Goal: Task Accomplishment & Management: Manage account settings

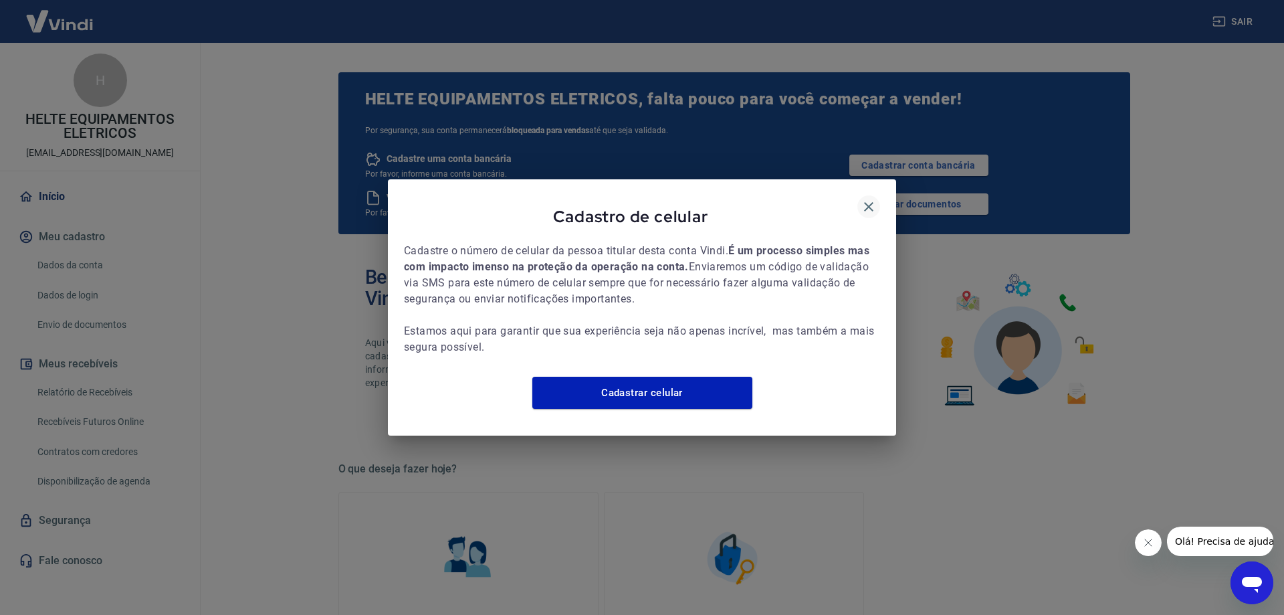
click at [867, 202] on icon "button" at bounding box center [868, 206] width 9 height 9
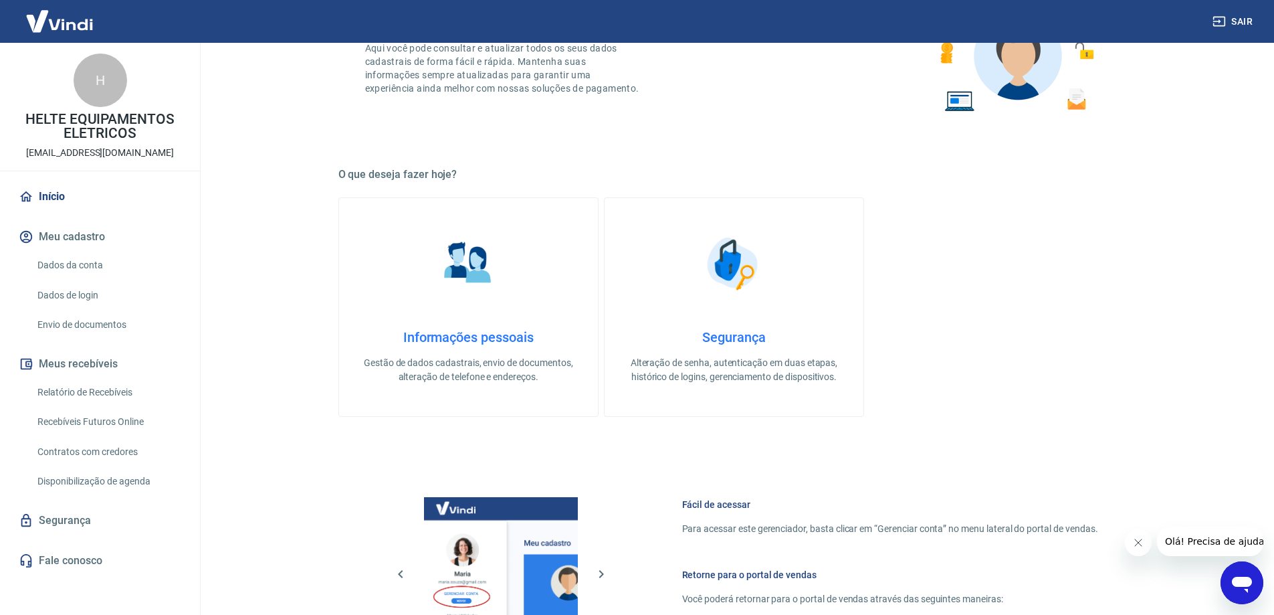
scroll to position [334, 0]
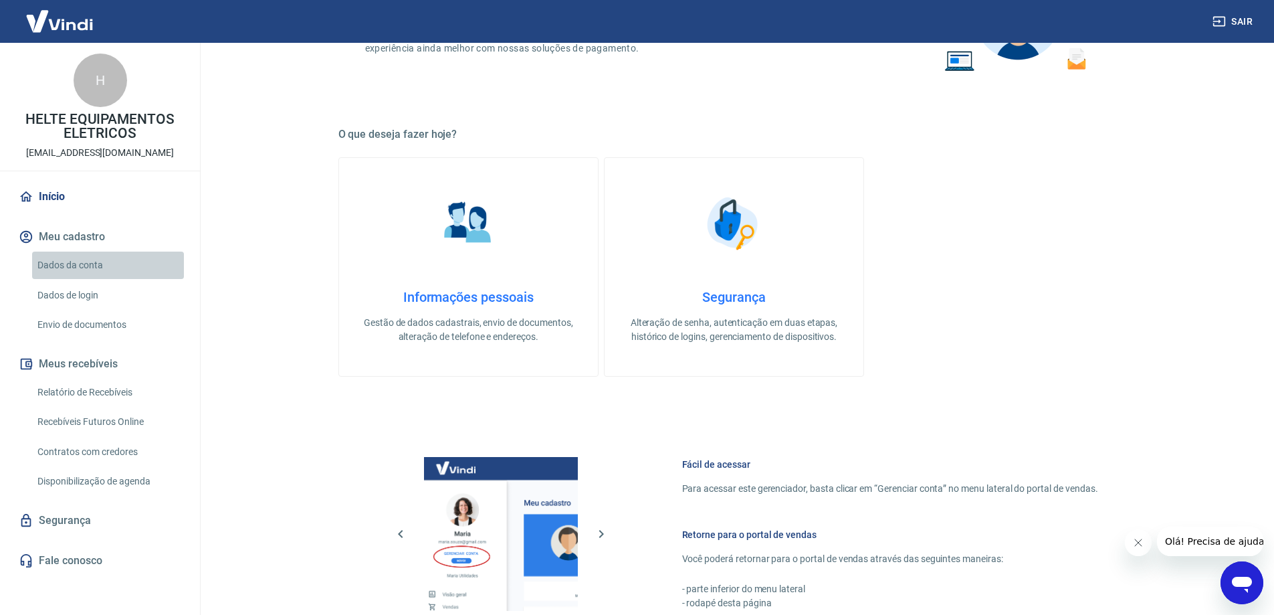
click at [77, 265] on link "Dados da conta" at bounding box center [108, 264] width 152 height 27
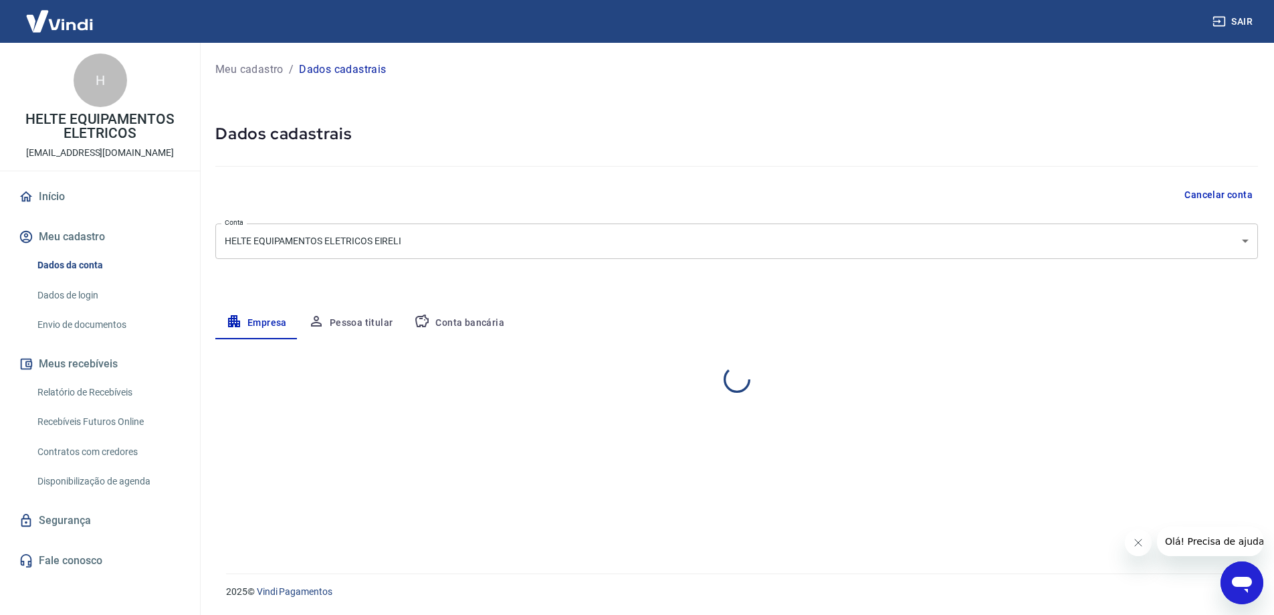
select select "PR"
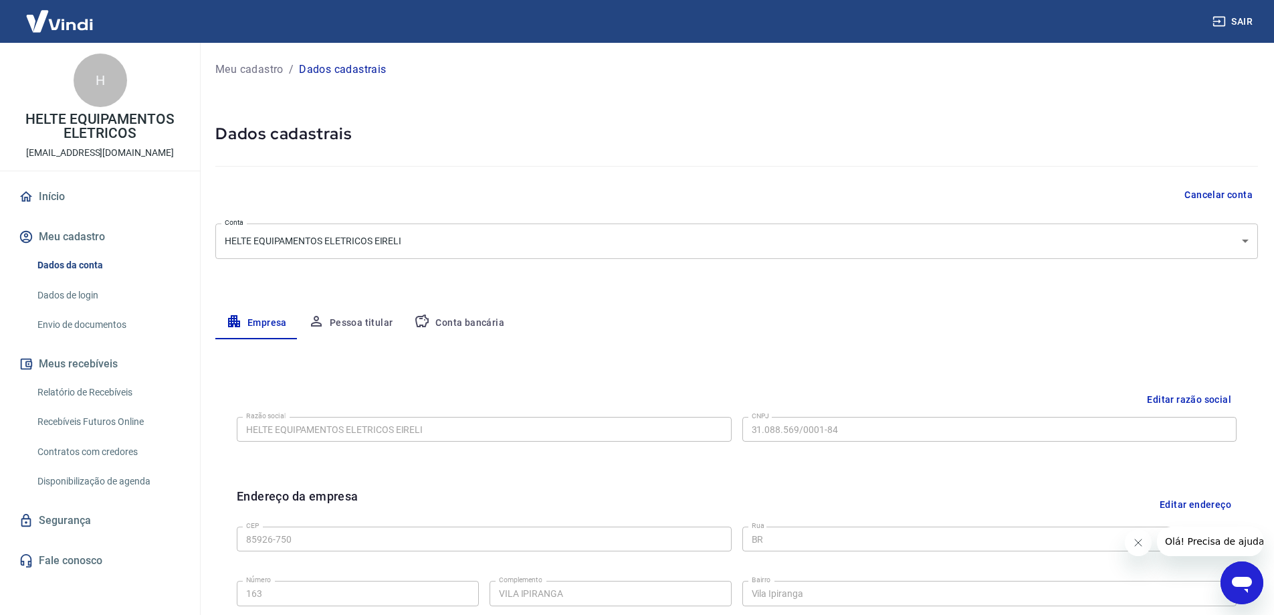
click at [419, 243] on body "Sair H HELTE EQUIPAMENTOS ELETRICOS financeiro@helte.com.br Início Meu cadastro…" at bounding box center [637, 307] width 1274 height 615
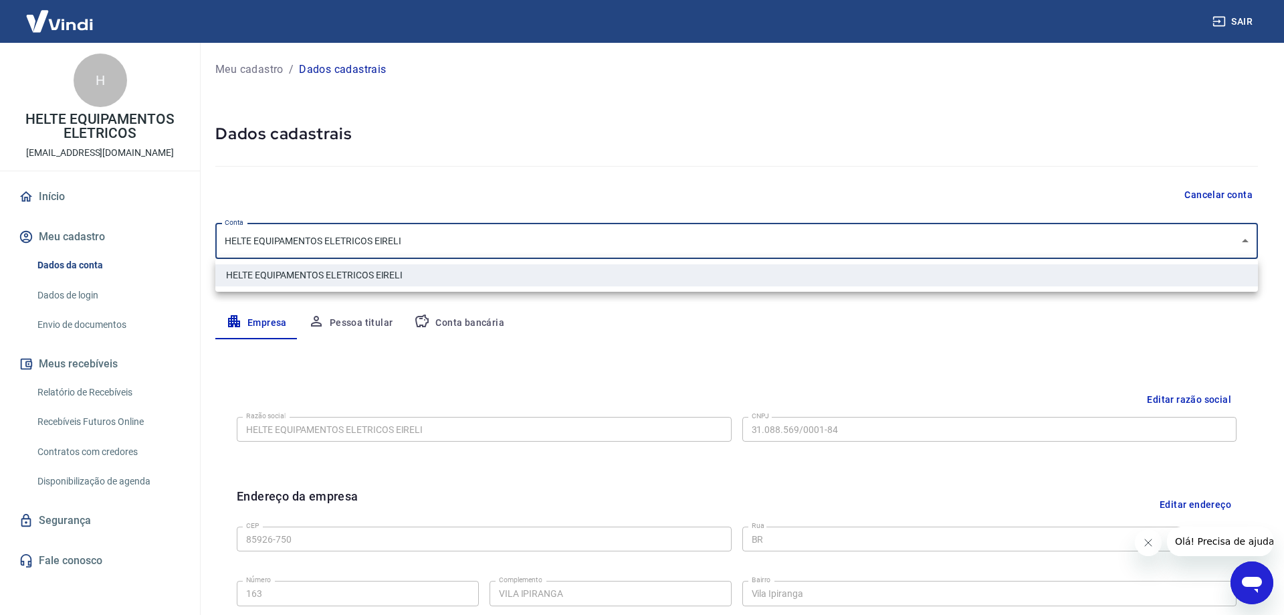
click at [419, 243] on div at bounding box center [642, 307] width 1284 height 615
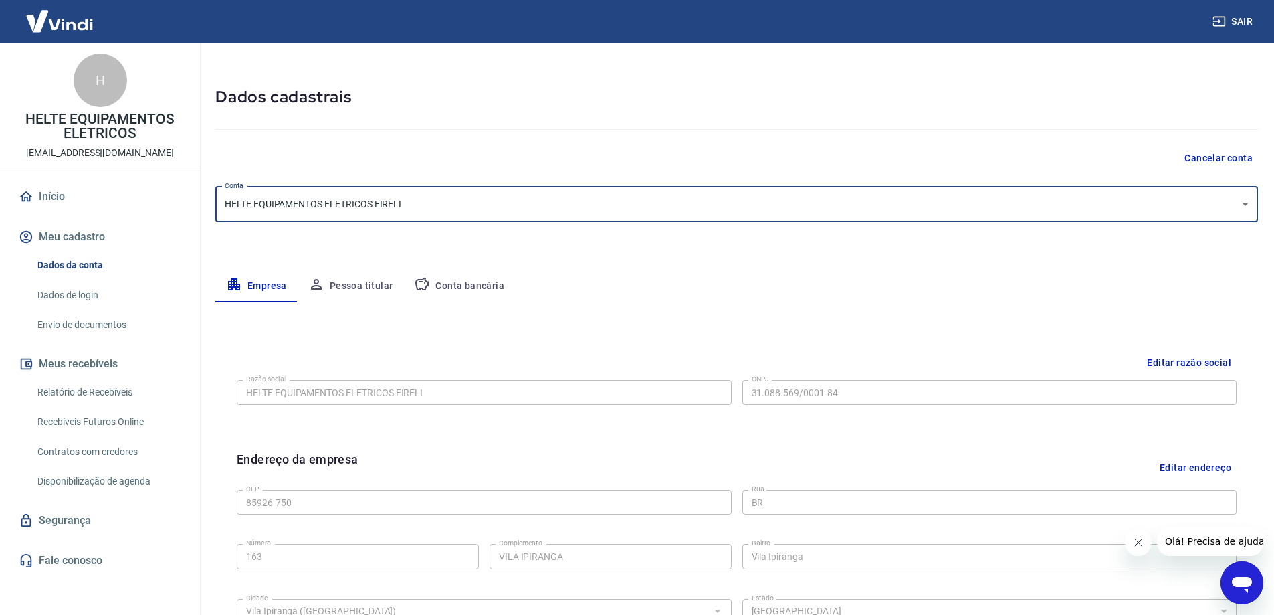
scroll to position [67, 0]
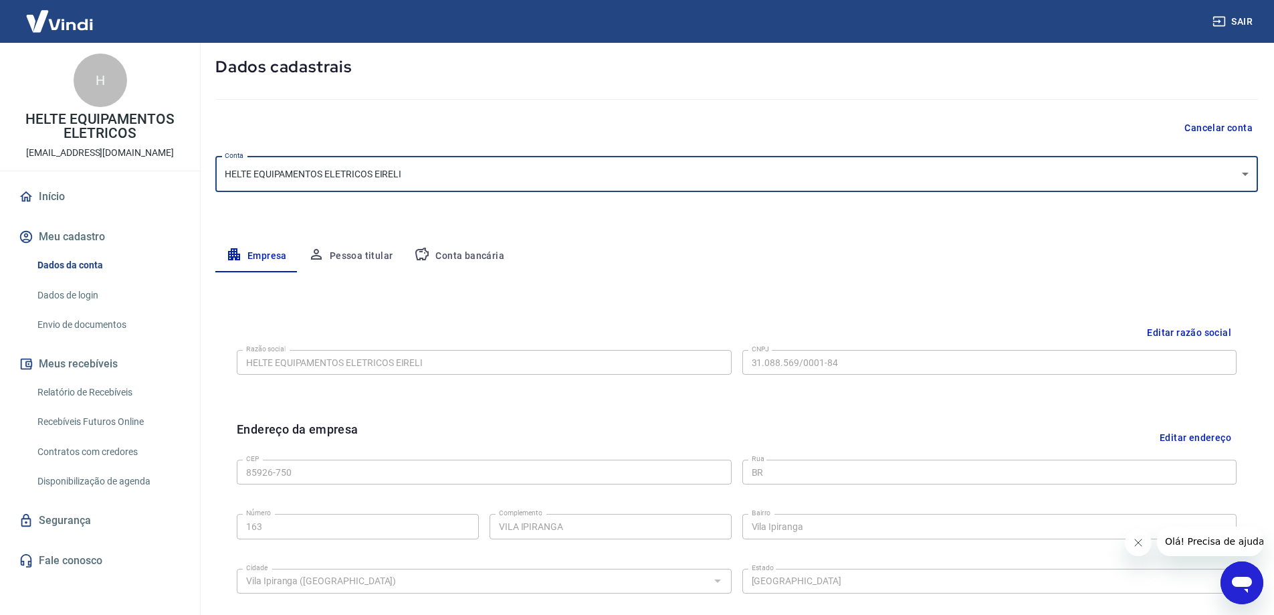
click at [1173, 332] on button "Editar razão social" at bounding box center [1189, 332] width 95 height 25
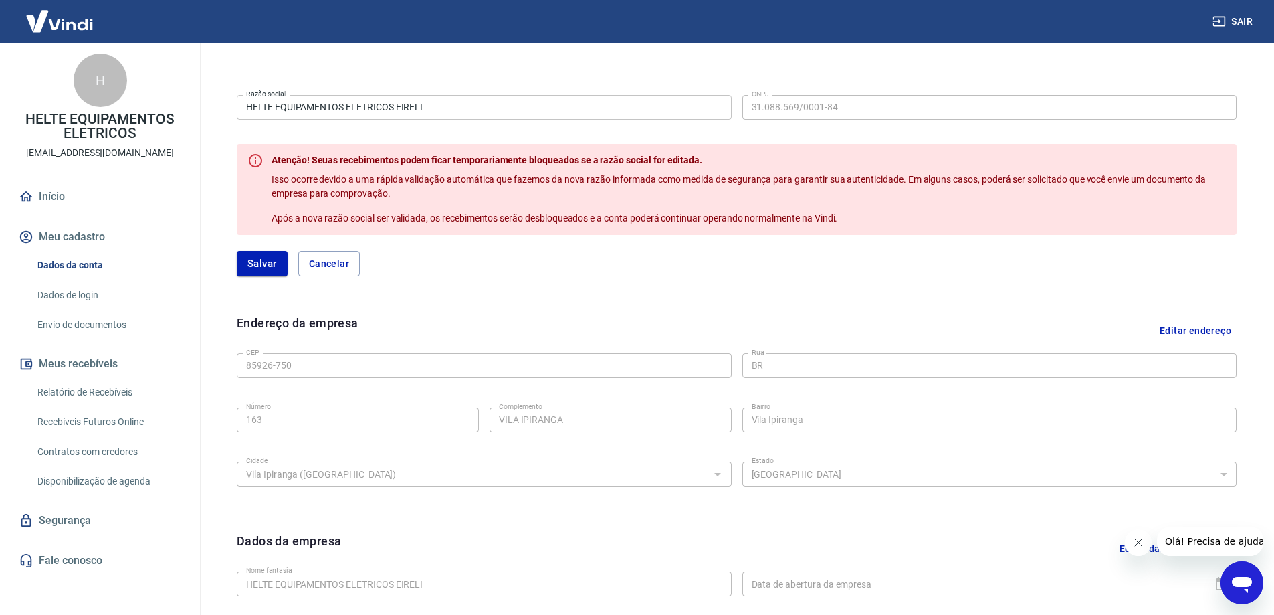
scroll to position [267, 0]
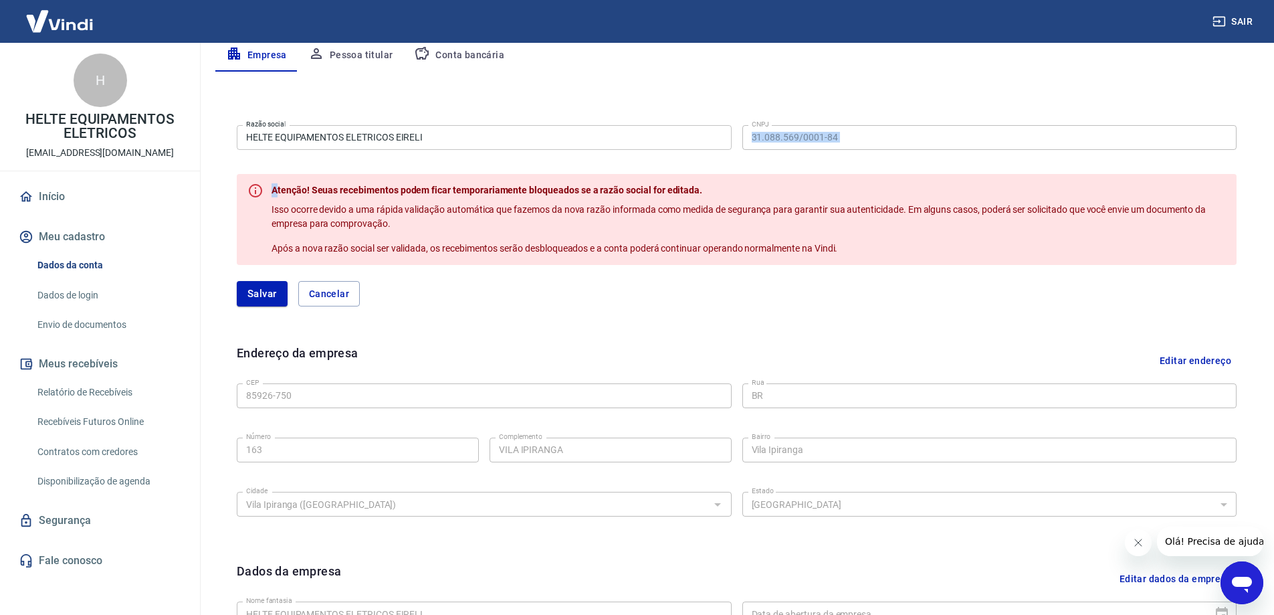
drag, startPoint x: 507, startPoint y: 123, endPoint x: 342, endPoint y: 161, distance: 168.9
click at [283, 163] on form "Razão social HELTE EQUIPAMENTOS ELETRICOS EIRELI Razão social CNPJ 31.088.569/0…" at bounding box center [737, 213] width 1000 height 187
click at [448, 132] on input "HELTE EQUIPAMENTOS ELETRICOS EIRELI" at bounding box center [484, 137] width 495 height 25
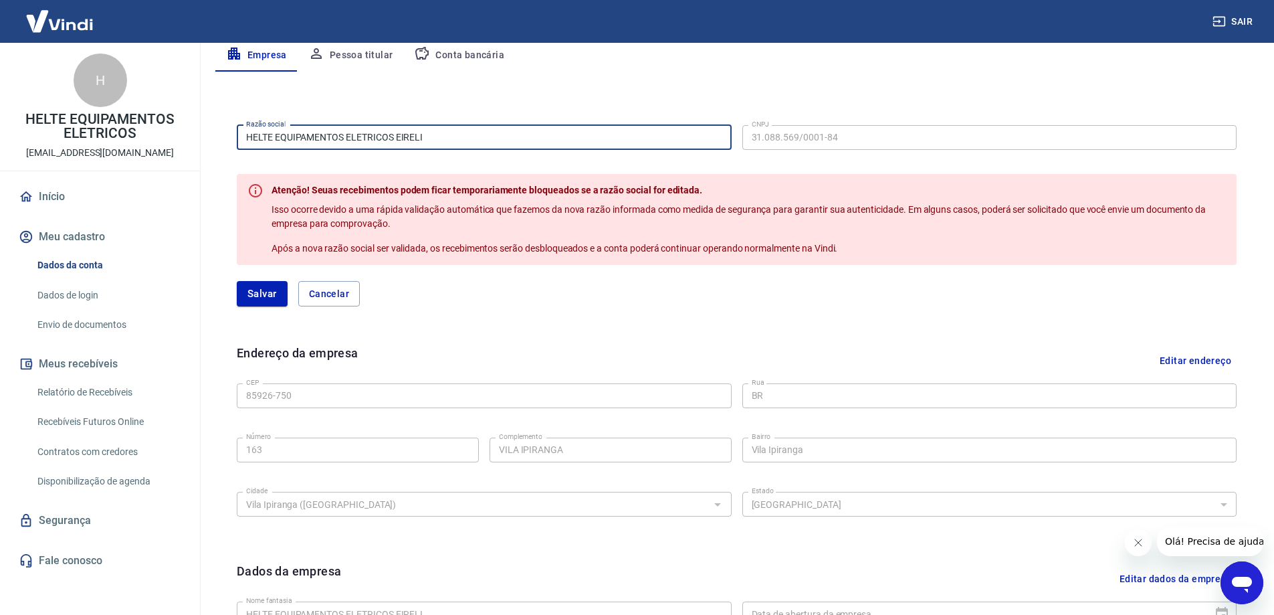
drag, startPoint x: 452, startPoint y: 135, endPoint x: 146, endPoint y: 145, distance: 306.4
click at [146, 145] on div "Sair H HELTE EQUIPAMENTOS ELETRICOS financeiro@helte.com.br Início Meu cadastro…" at bounding box center [637, 40] width 1274 height 615
type input "J. HELTE LTDA"
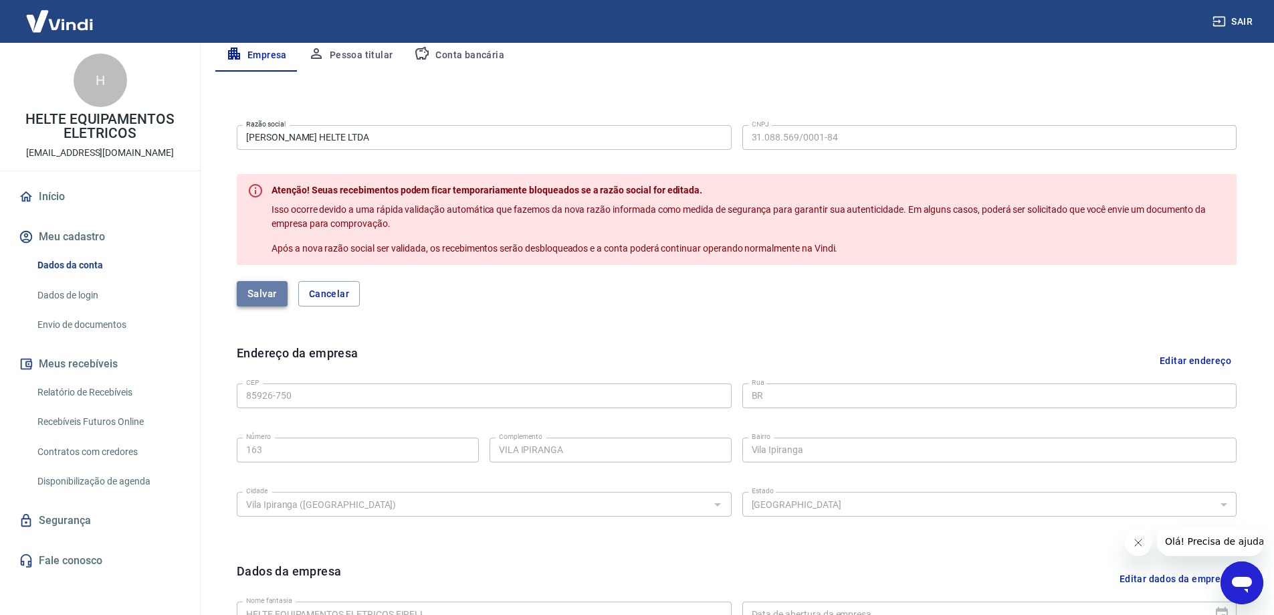
click at [268, 296] on button "Salvar" at bounding box center [262, 293] width 51 height 25
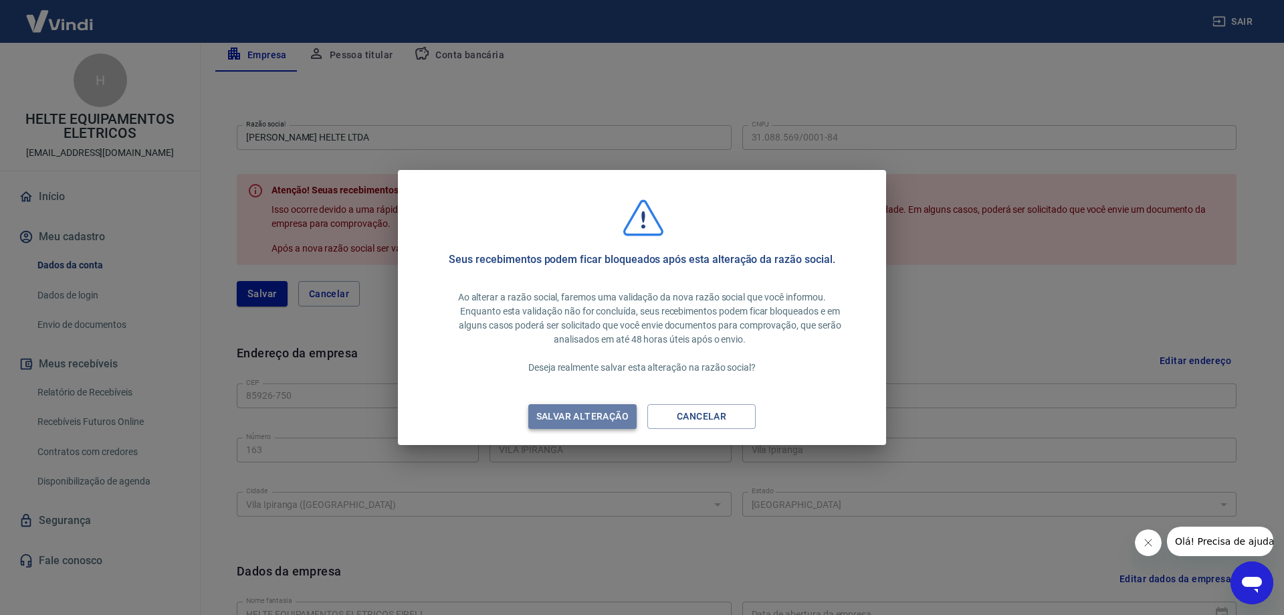
click at [597, 415] on div "Salvar alteração" at bounding box center [582, 416] width 124 height 17
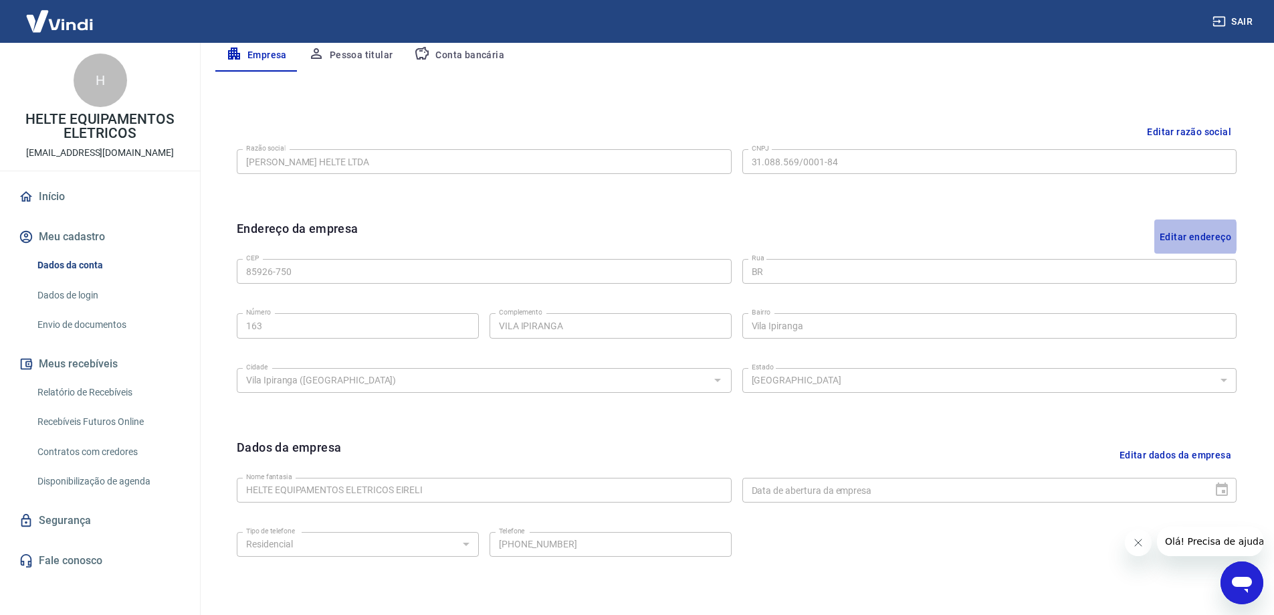
click at [1174, 236] on button "Editar endereço" at bounding box center [1195, 236] width 82 height 34
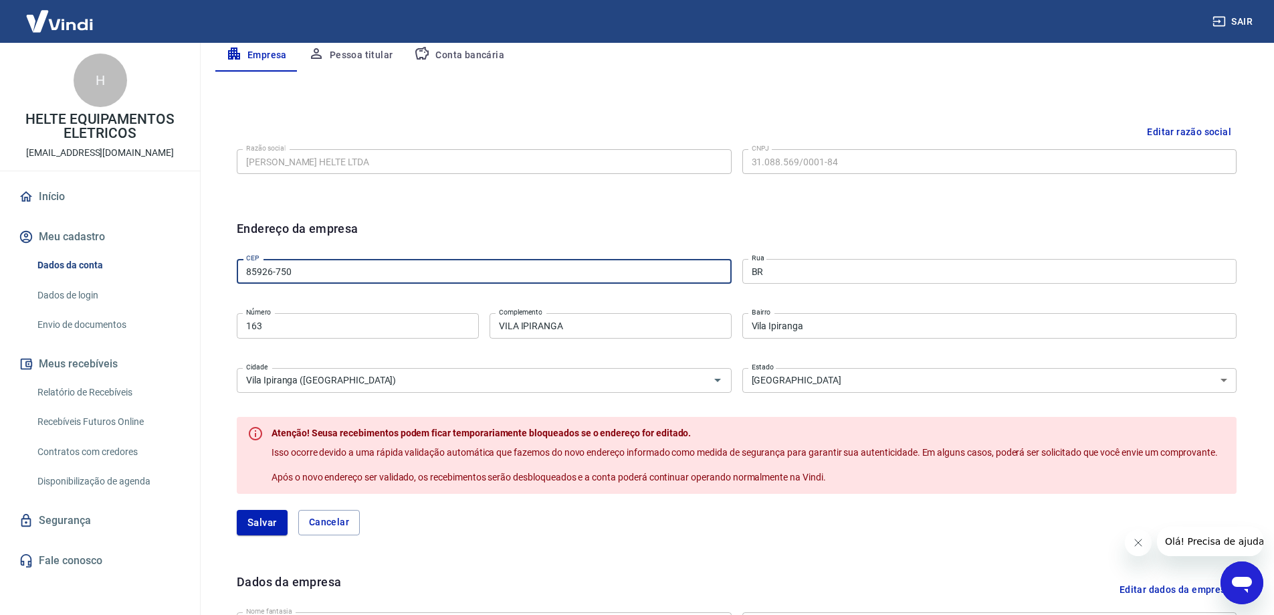
drag, startPoint x: 326, startPoint y: 275, endPoint x: 189, endPoint y: 279, distance: 136.5
click at [189, 279] on div "Sair H HELTE EQUIPAMENTOS ELETRICOS financeiro@helte.com.br Início Meu cadastro…" at bounding box center [637, 40] width 1274 height 615
type input "85963-108"
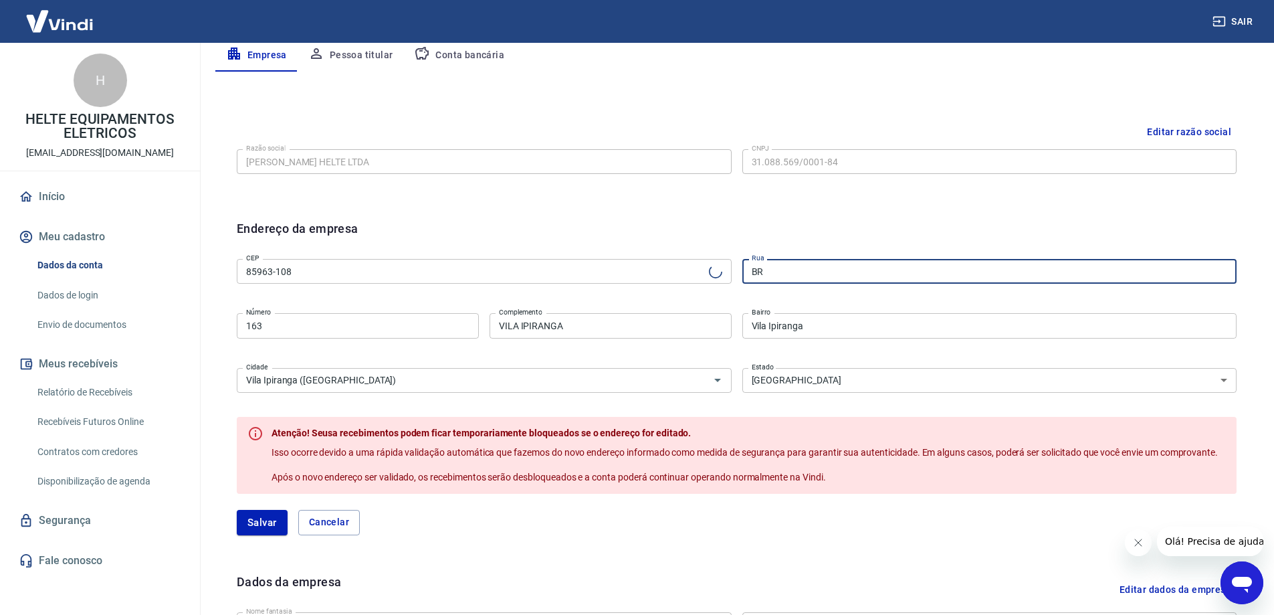
click at [847, 280] on input "BR" at bounding box center [989, 271] width 495 height 25
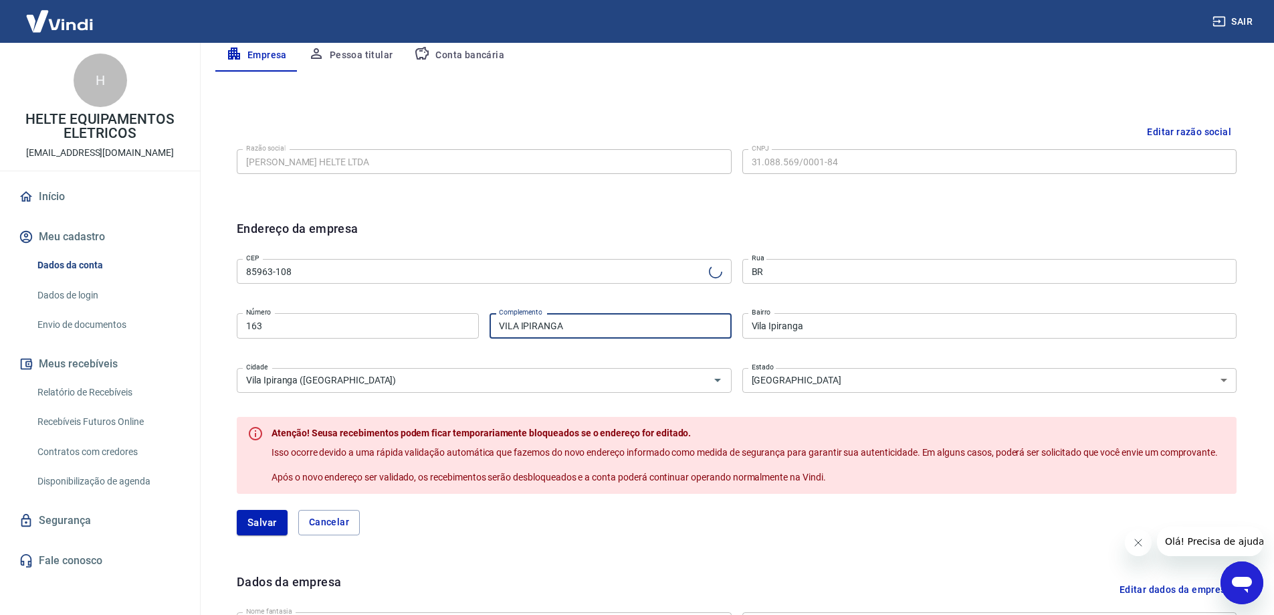
drag, startPoint x: 590, startPoint y: 324, endPoint x: 438, endPoint y: 333, distance: 152.8
click at [438, 333] on div "Número 163 Número Complemento VILA IPIRANGA Complemento" at bounding box center [484, 324] width 495 height 33
type input "KM 284"
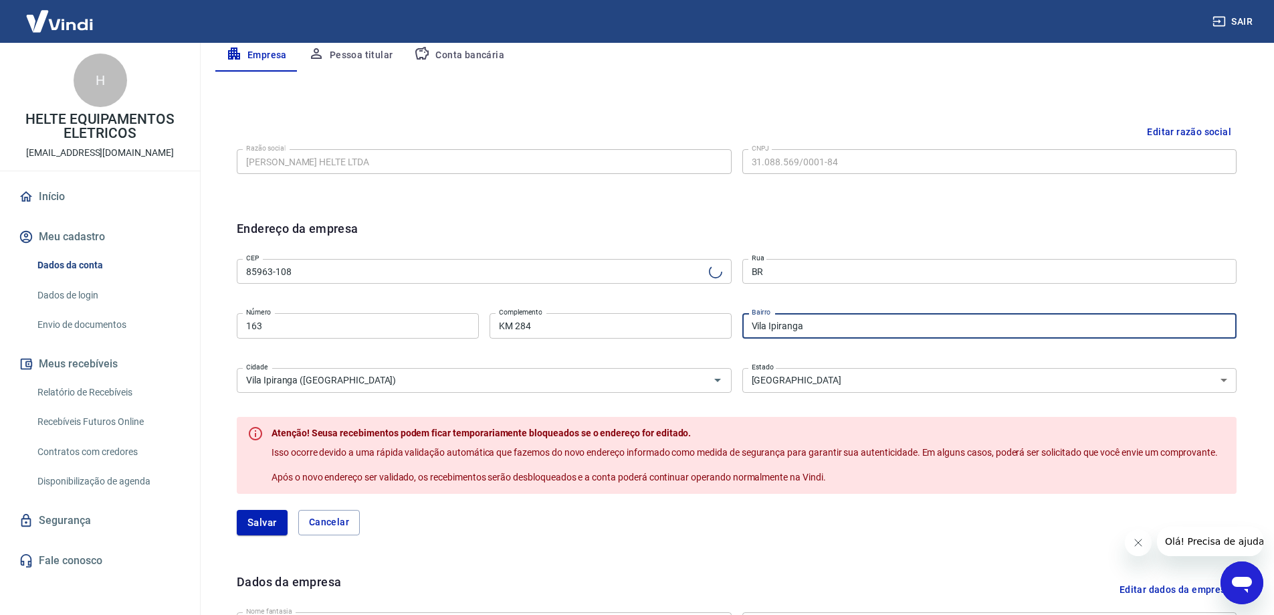
drag, startPoint x: 820, startPoint y: 325, endPoint x: 675, endPoint y: 340, distance: 145.2
click at [675, 340] on div "CEP 85963-108 CEP Rua BR Rua Número 163 Número Complemento KM 284 Complemento B…" at bounding box center [737, 323] width 1000 height 141
type input "Rodovia BR 163"
type input "Industrial Leste"
type input "Marechal Cândido Rondon"
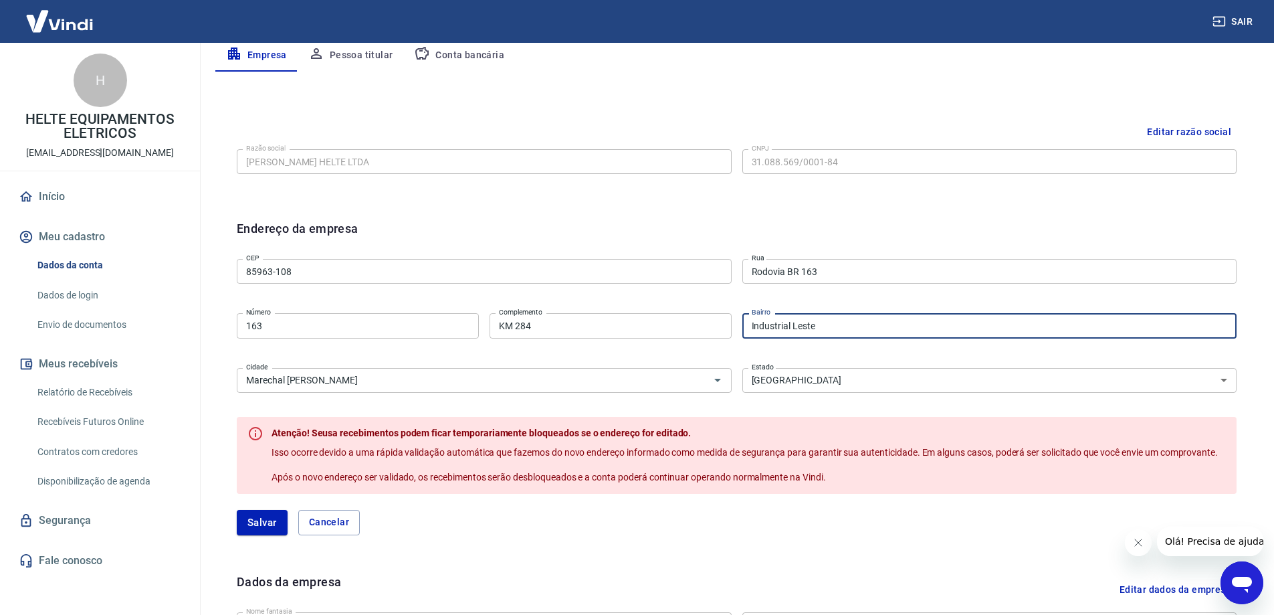
drag, startPoint x: 859, startPoint y: 322, endPoint x: 675, endPoint y: 342, distance: 185.6
click at [675, 342] on div "CEP 85963-108 CEP Rua Rodovia BR 163 Rua Número 163 Número Complemento KM 284 C…" at bounding box center [737, 323] width 1000 height 141
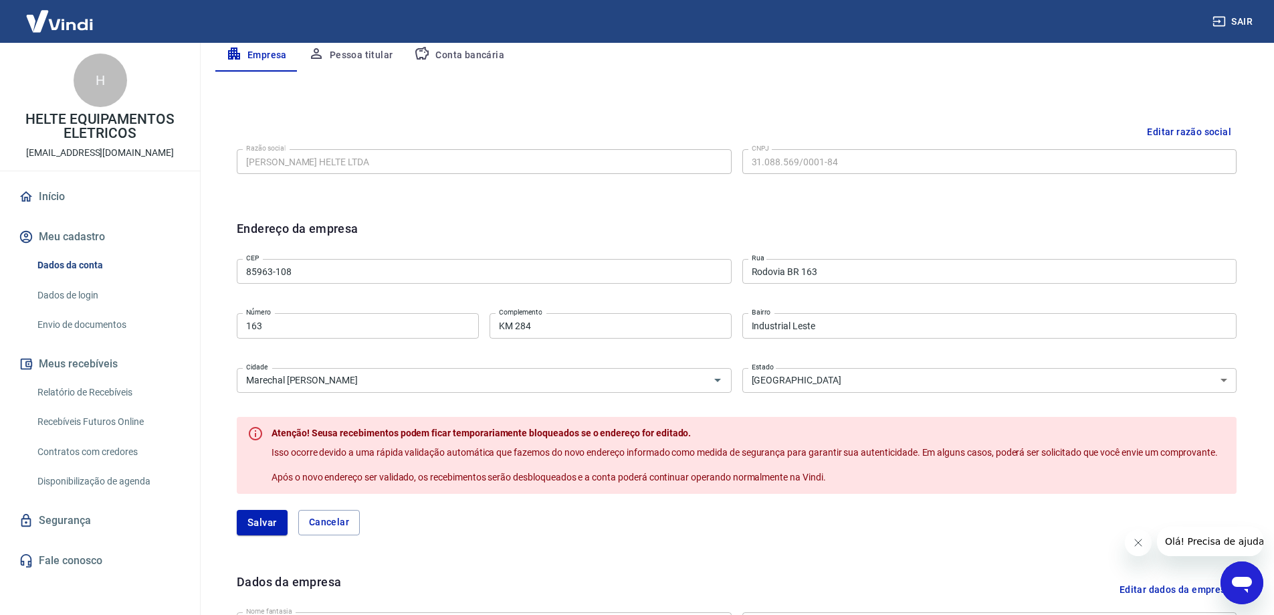
click at [574, 293] on div "CEP 85963-108 CEP Rua Rodovia BR 163 Rua Número 163 Número Complemento KM 284 C…" at bounding box center [737, 323] width 1000 height 141
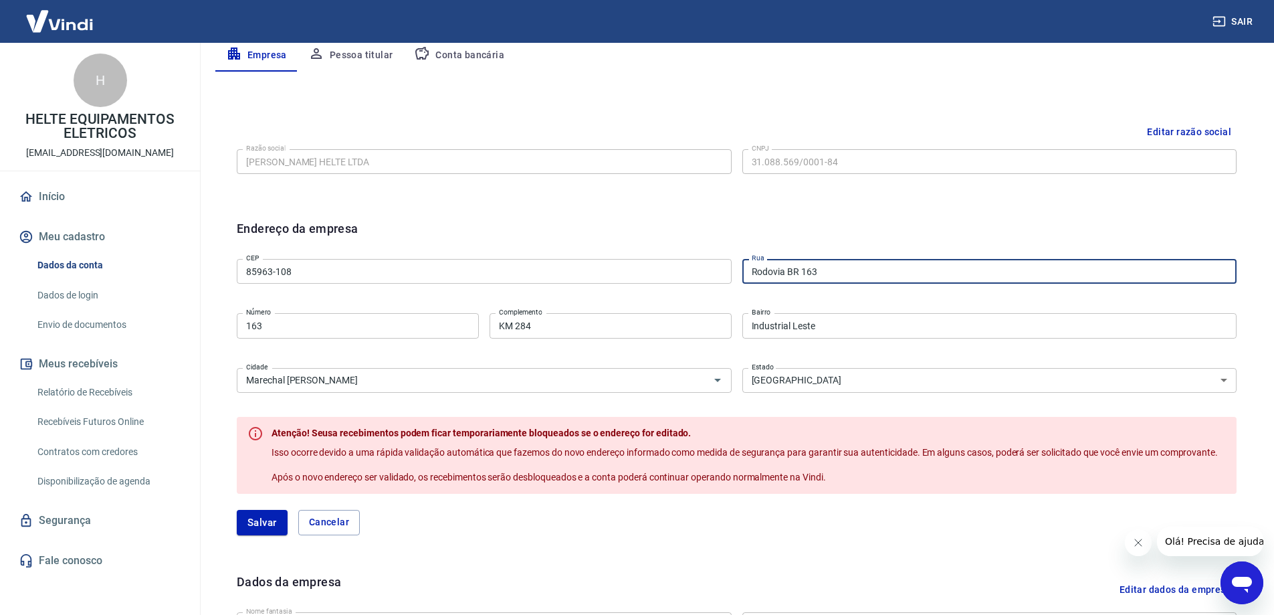
drag, startPoint x: 855, startPoint y: 269, endPoint x: 688, endPoint y: 288, distance: 167.6
click at [688, 288] on div "CEP 85963-108 CEP Rua Rodovia BR 163 Rua Número 163 Número Complemento KM 284 C…" at bounding box center [737, 323] width 1000 height 141
click at [797, 275] on input "Rodovia BR 163" at bounding box center [989, 271] width 495 height 25
drag, startPoint x: 802, startPoint y: 269, endPoint x: 826, endPoint y: 271, distance: 23.5
click at [826, 271] on input "Rodovia BR 163" at bounding box center [989, 271] width 495 height 25
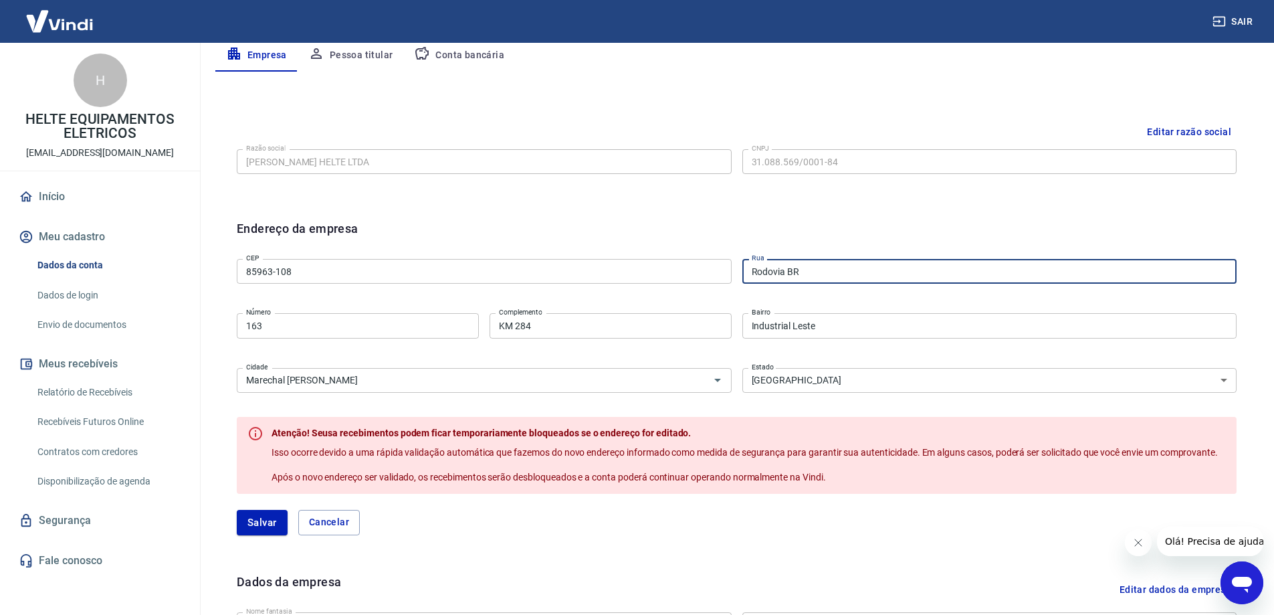
type input "Rodovia BR"
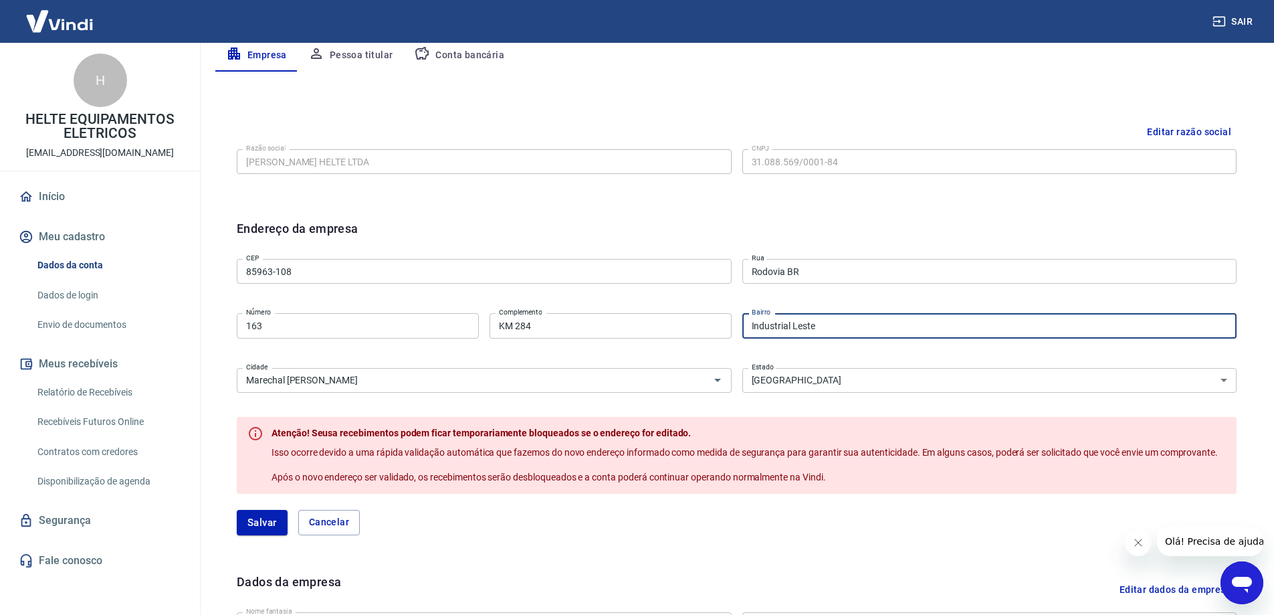
drag, startPoint x: 838, startPoint y: 322, endPoint x: 630, endPoint y: 337, distance: 208.5
click at [630, 337] on div "CEP 85963-108 CEP Rua Rodovia BR Rua Número 163 Número Complemento KM 284 Compl…" at bounding box center [737, 323] width 1000 height 141
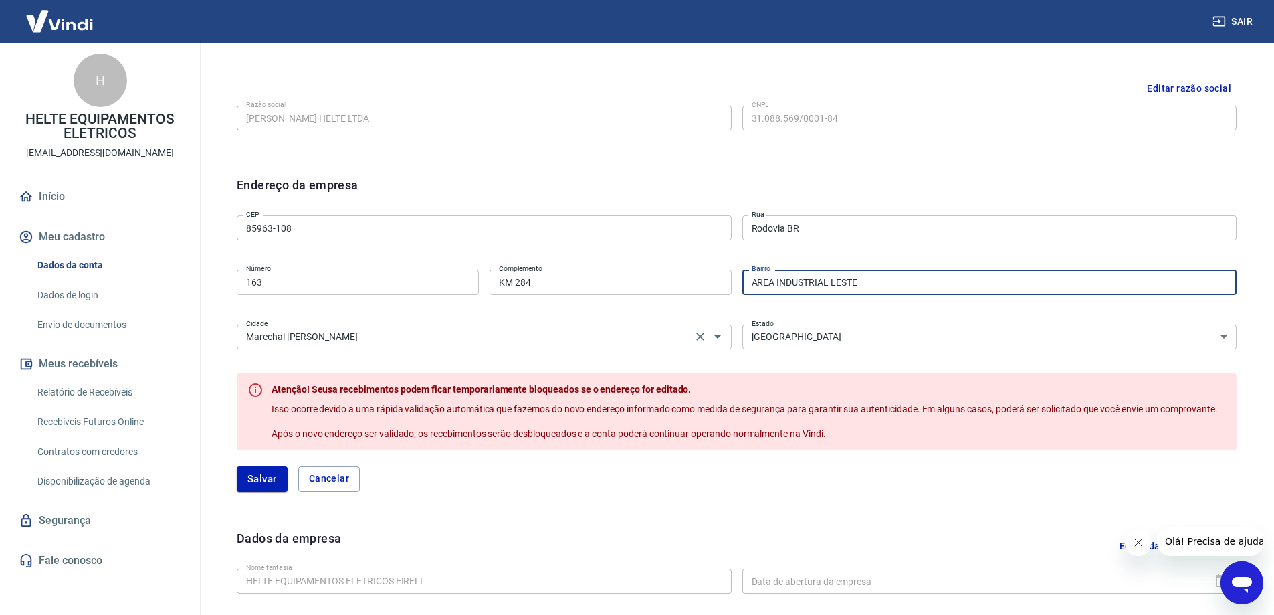
scroll to position [334, 0]
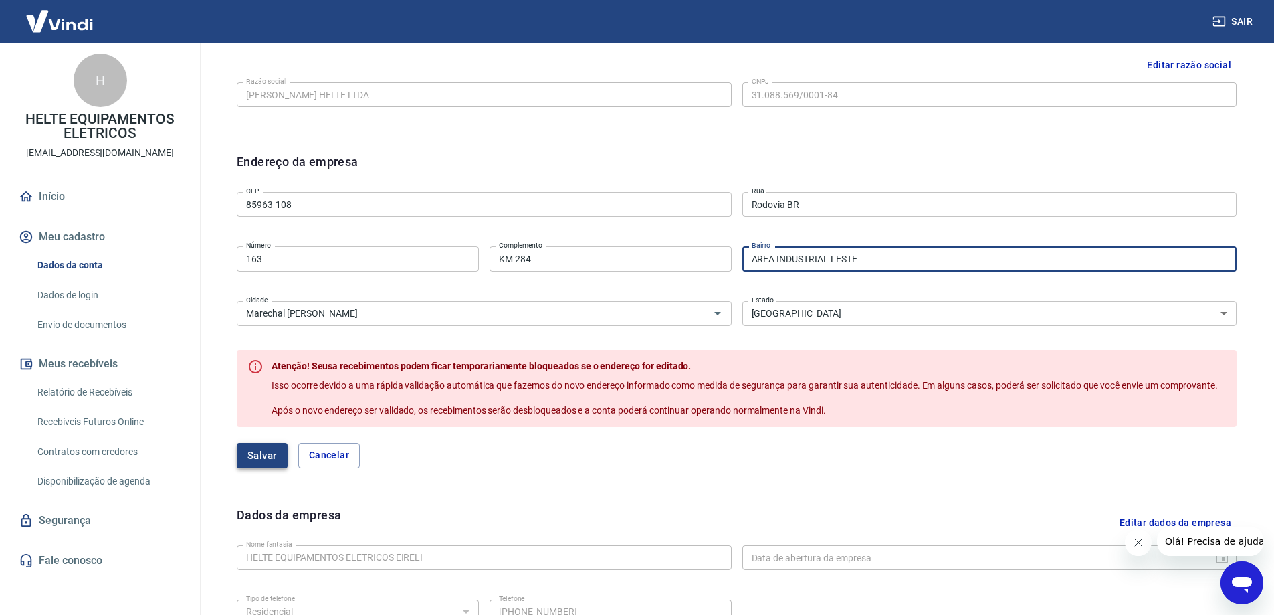
type input "AREA INDUSTRIAL LESTE"
click at [269, 459] on button "Salvar" at bounding box center [262, 455] width 51 height 25
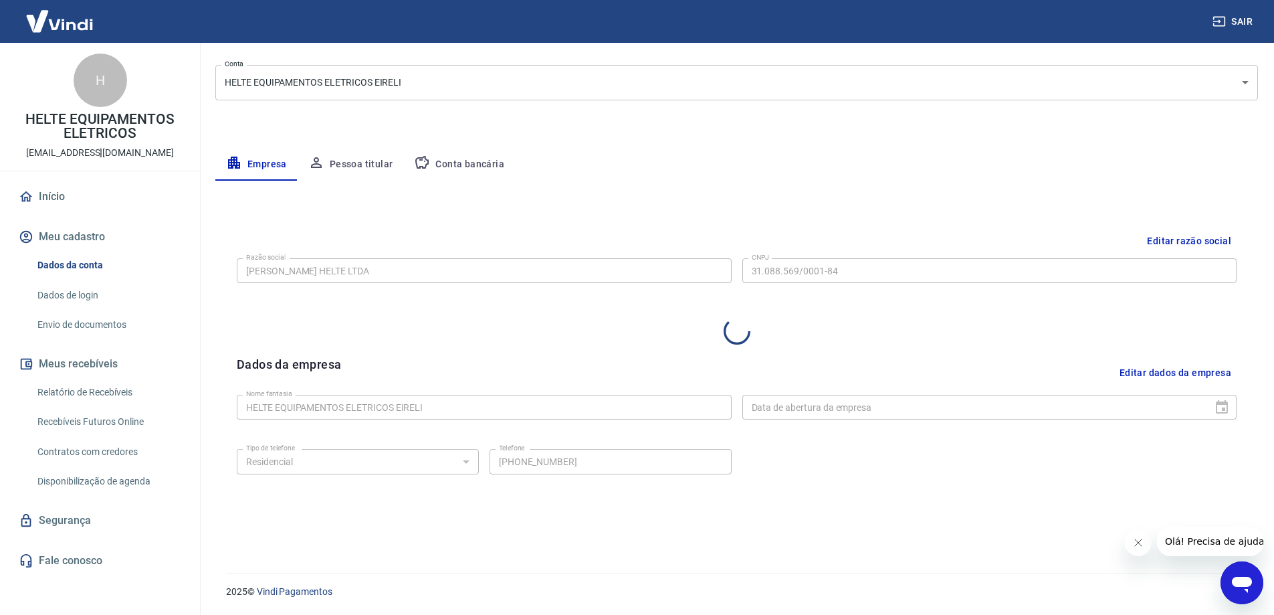
select select "PR"
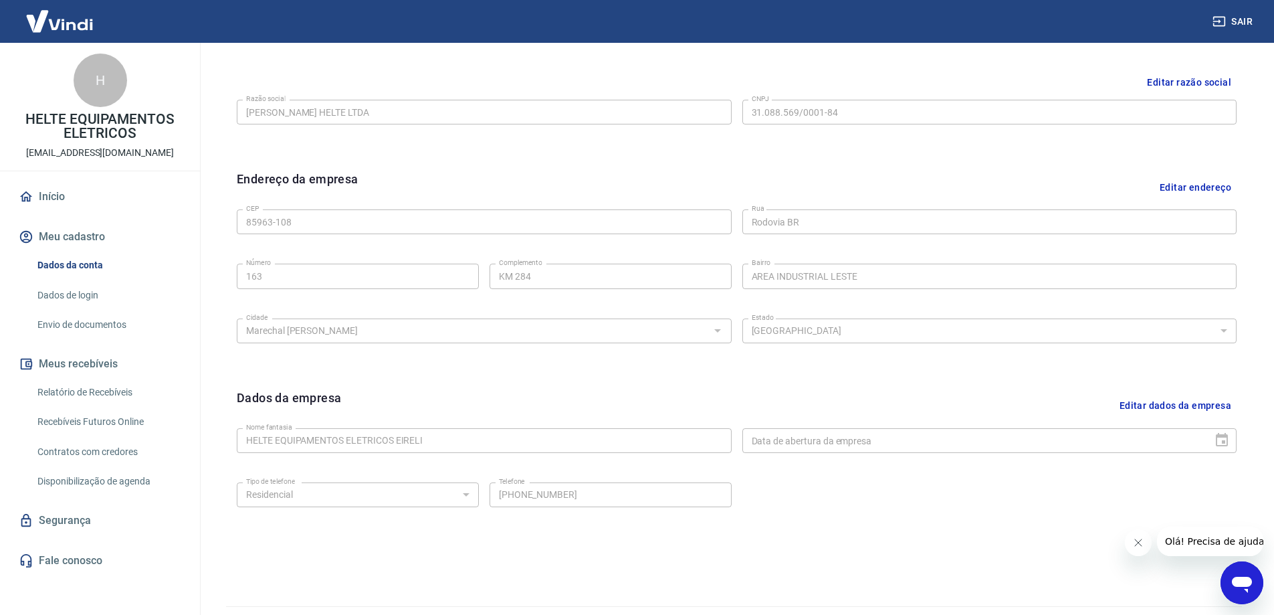
scroll to position [350, 0]
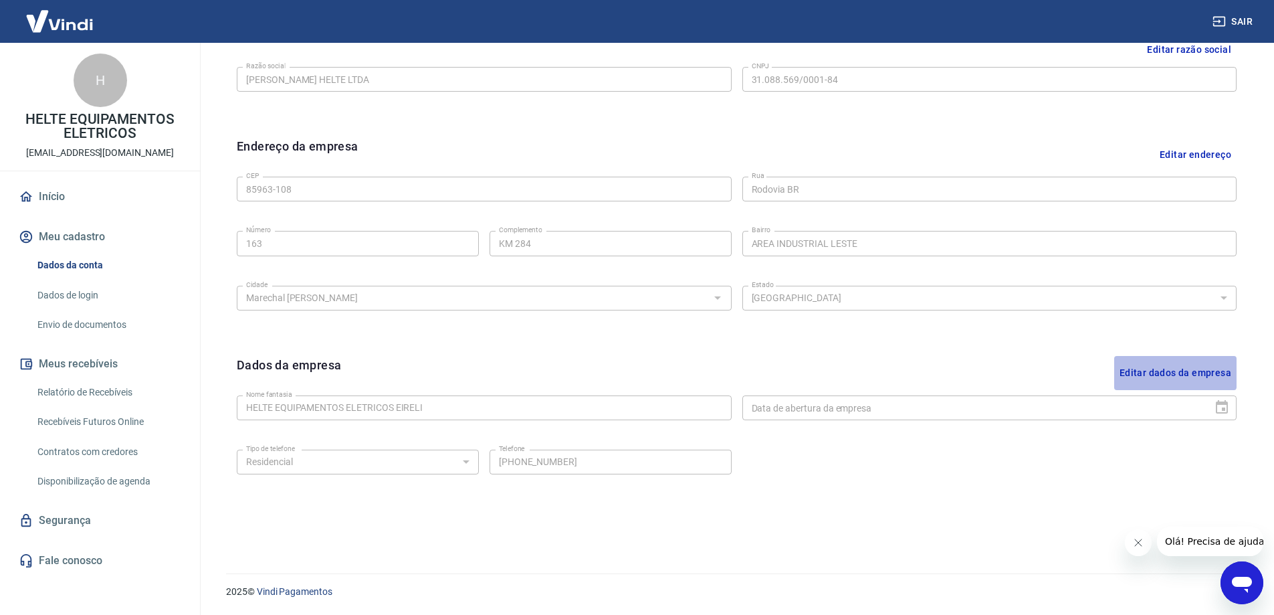
click at [1148, 372] on button "Editar dados da empresa" at bounding box center [1175, 373] width 122 height 34
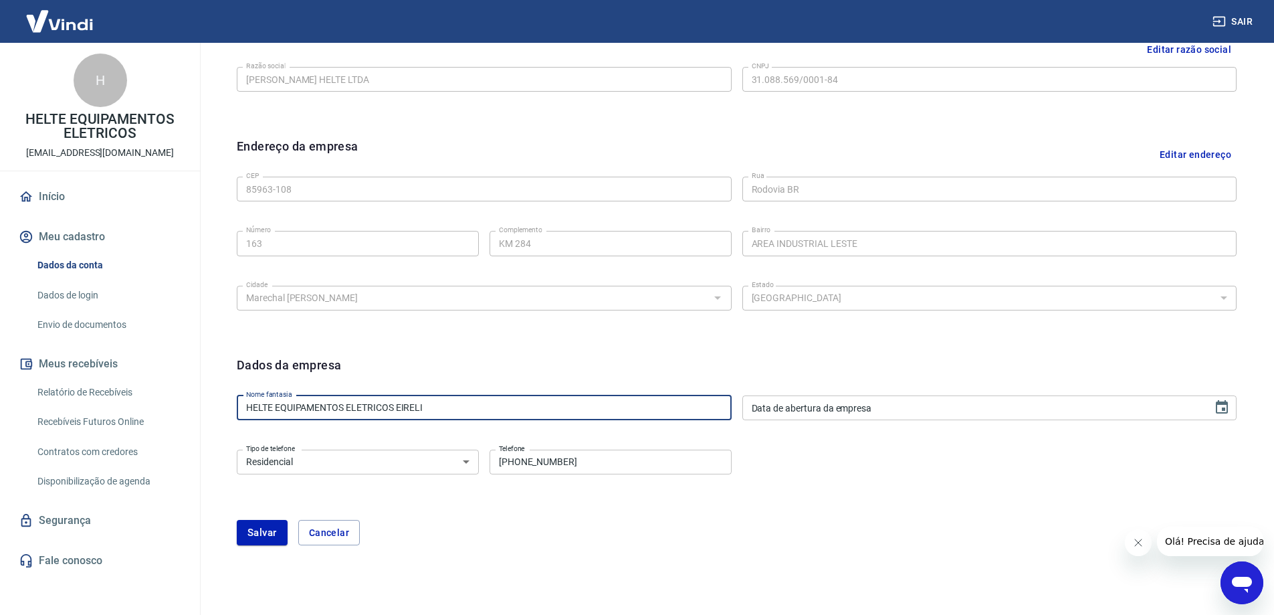
drag, startPoint x: 506, startPoint y: 407, endPoint x: 142, endPoint y: 429, distance: 364.5
type input "J. HELTE LTDA"
click at [851, 479] on div "Tipo de telefone Residencial Comercial Tipo de telefone Telefone (45) 2032-0090…" at bounding box center [737, 471] width 1000 height 54
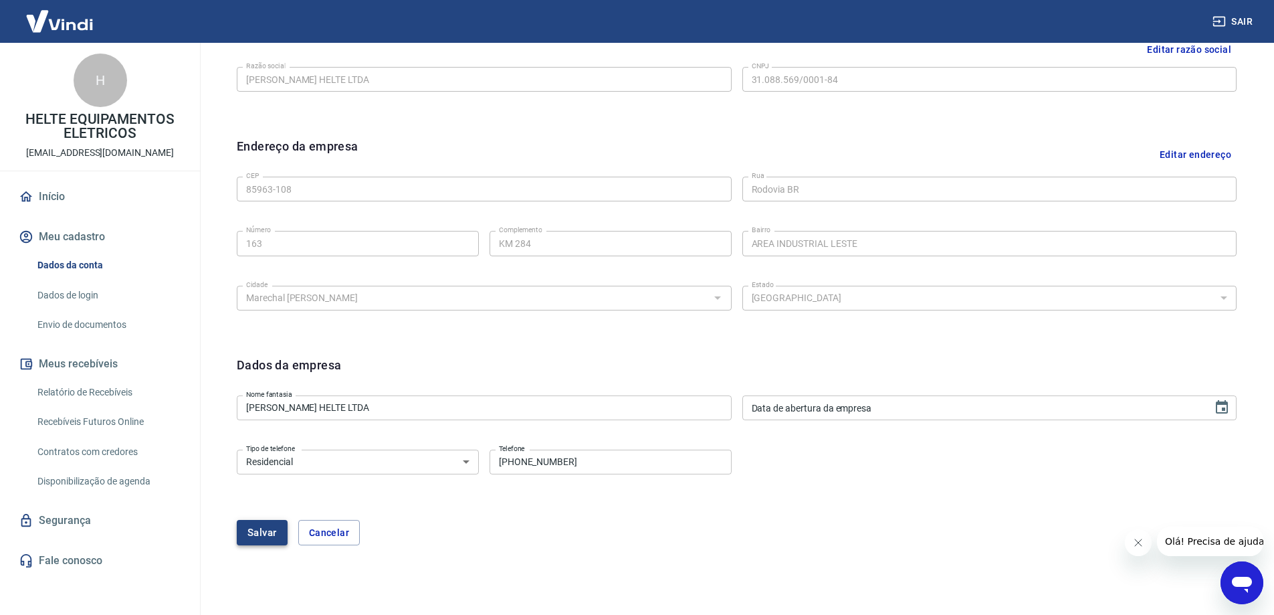
click at [260, 534] on button "Salvar" at bounding box center [262, 532] width 51 height 25
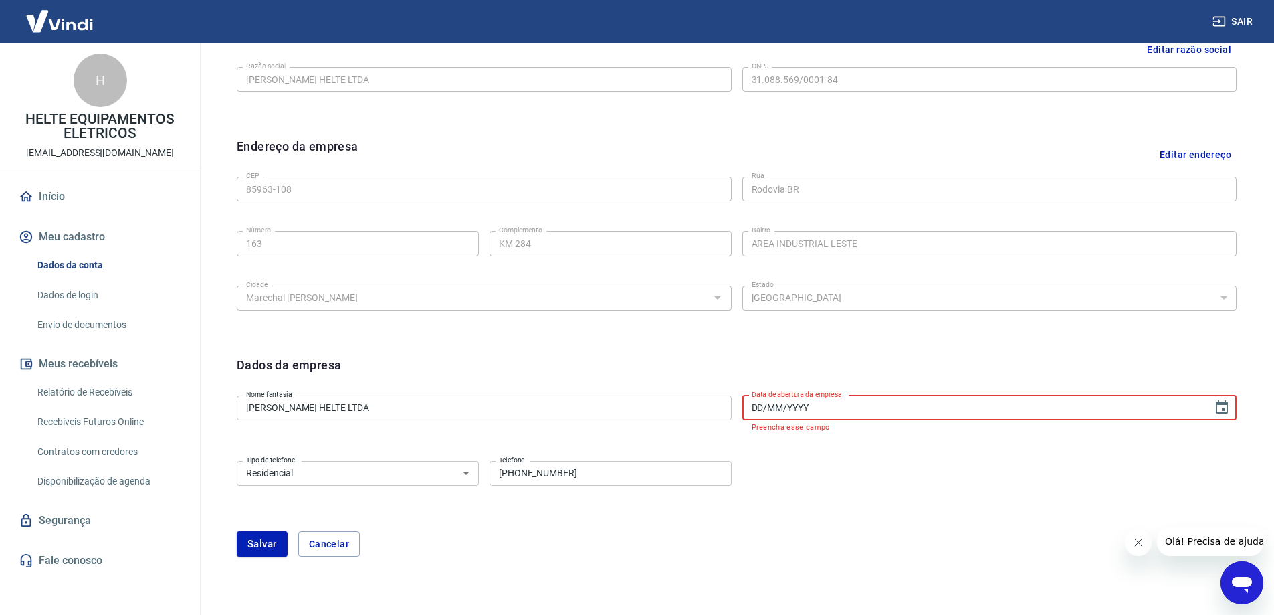
click at [822, 404] on input "DD/MM/YYYY" at bounding box center [972, 407] width 461 height 25
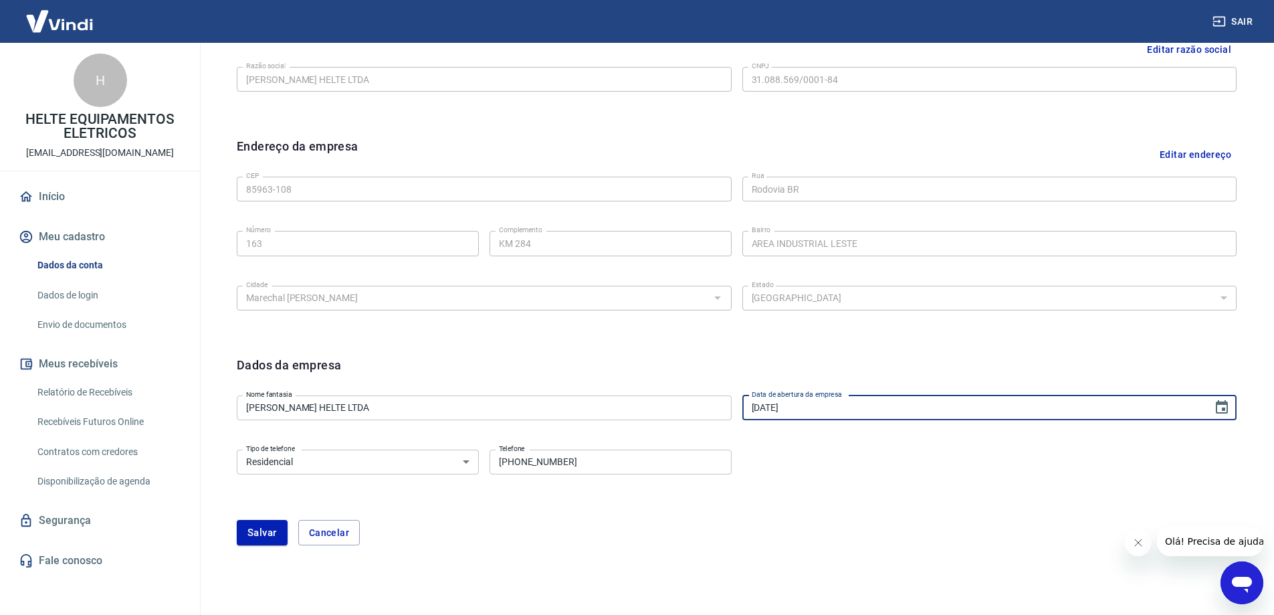
type input "01/08/2018"
click at [766, 437] on form "Dados da empresa Nome fantasia J. HELTE LTDA Nome fantasia Data de abertura da …" at bounding box center [737, 450] width 1000 height 189
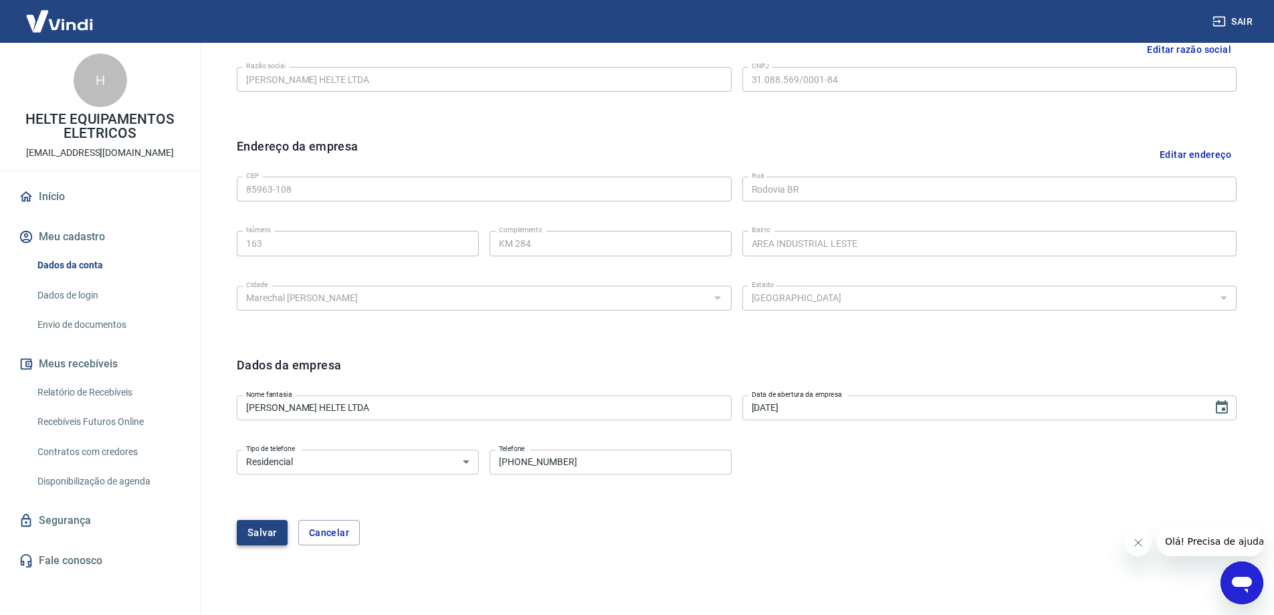
click at [259, 534] on button "Salvar" at bounding box center [262, 532] width 51 height 25
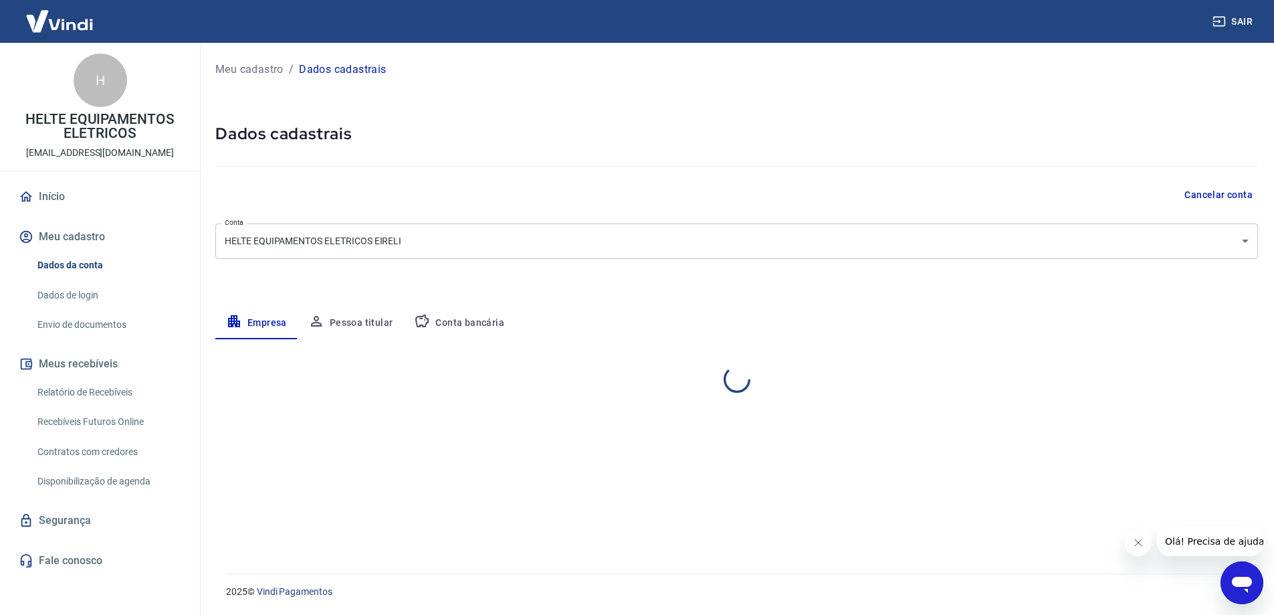
scroll to position [0, 0]
select select "PR"
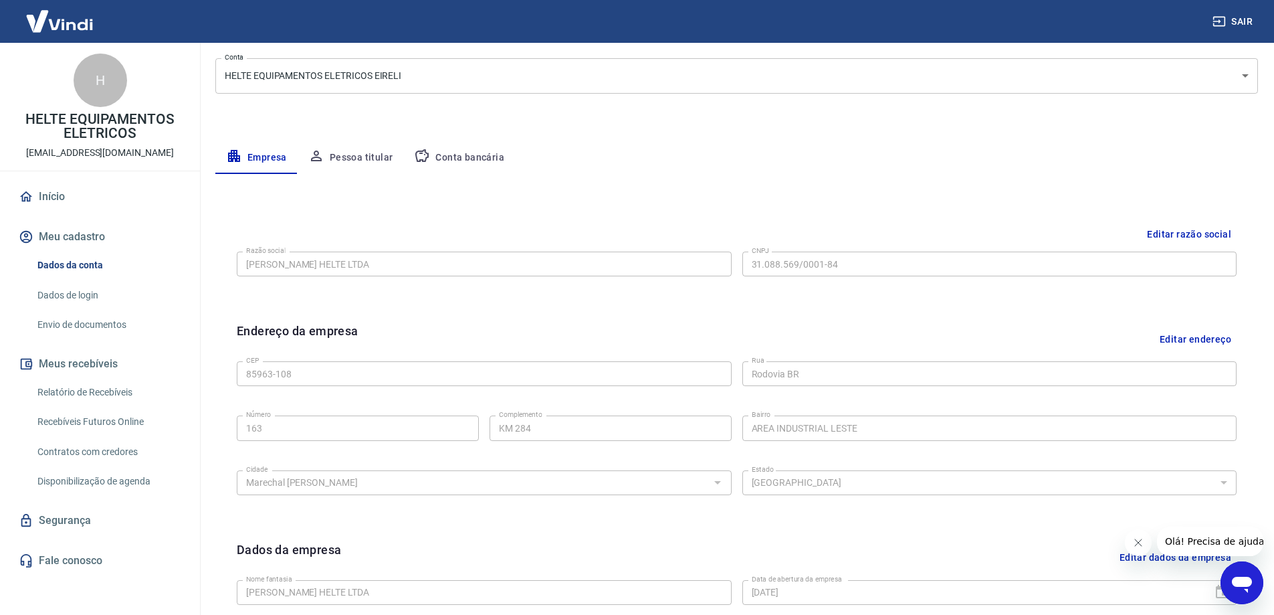
scroll to position [149, 0]
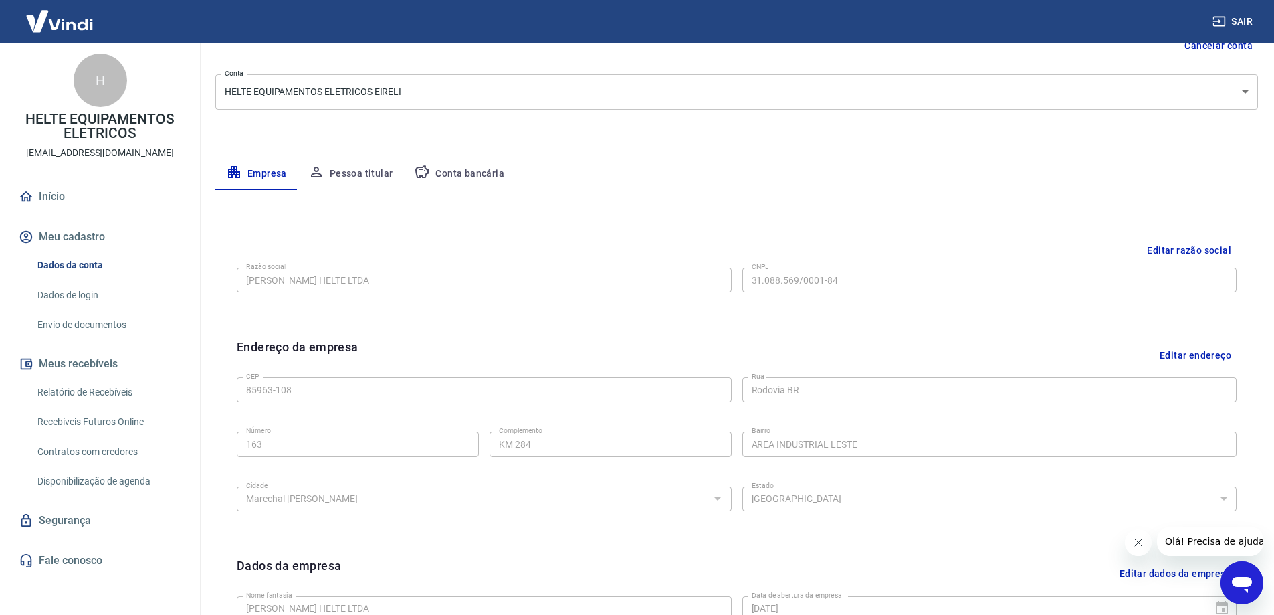
click at [343, 183] on button "Pessoa titular" at bounding box center [351, 174] width 106 height 32
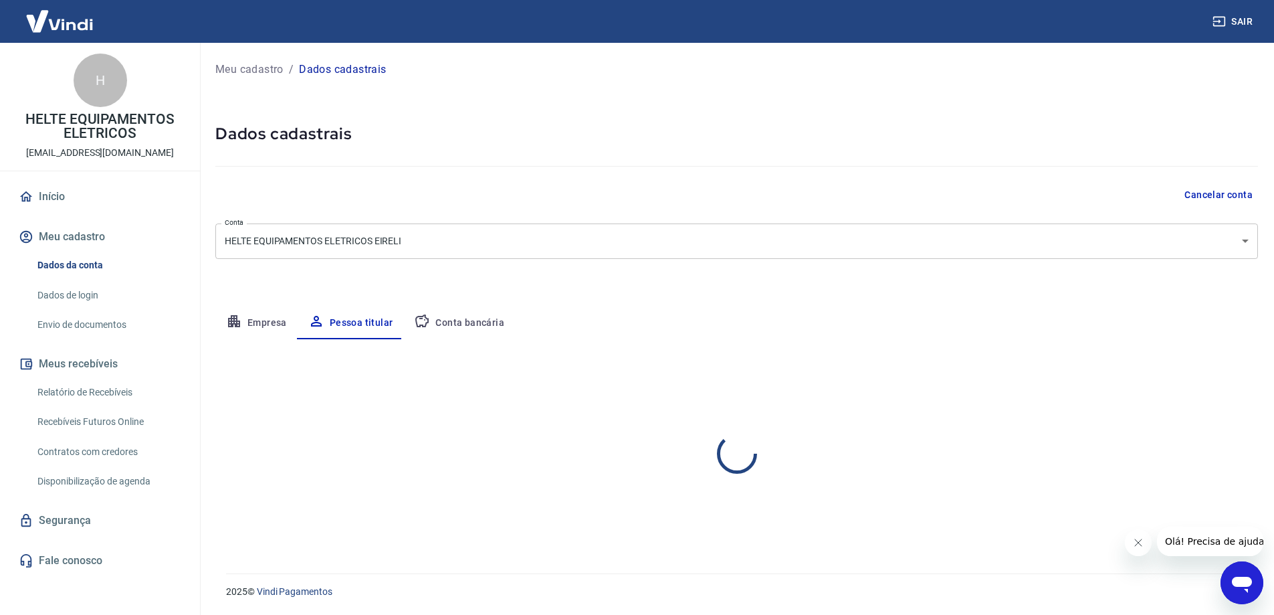
scroll to position [0, 0]
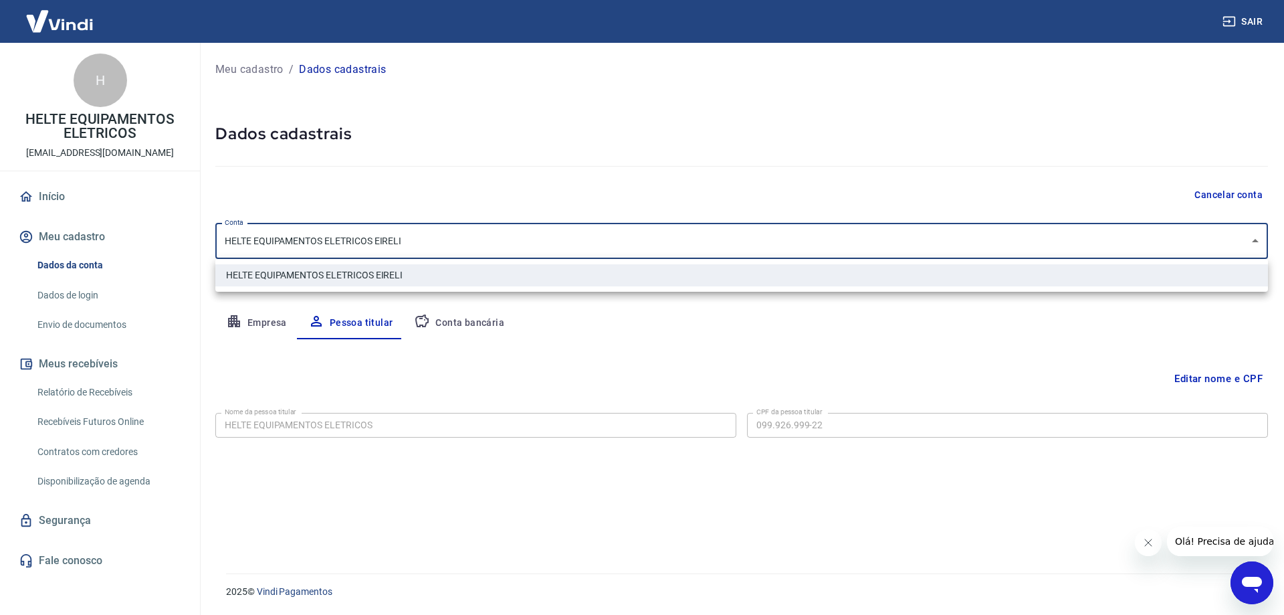
click at [429, 235] on body "Sair H HELTE EQUIPAMENTOS ELETRICOS financeiro@helte.com.br Início Meu cadastro…" at bounding box center [642, 307] width 1284 height 615
click at [429, 235] on div at bounding box center [642, 307] width 1284 height 615
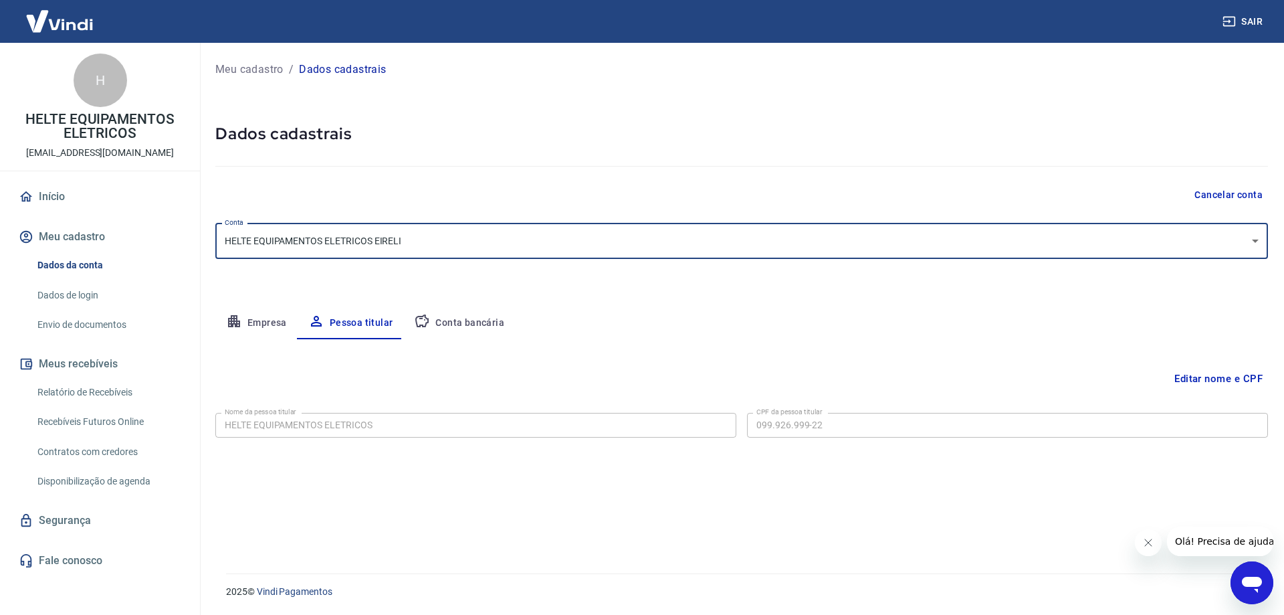
click at [490, 320] on button "Conta bancária" at bounding box center [459, 323] width 112 height 32
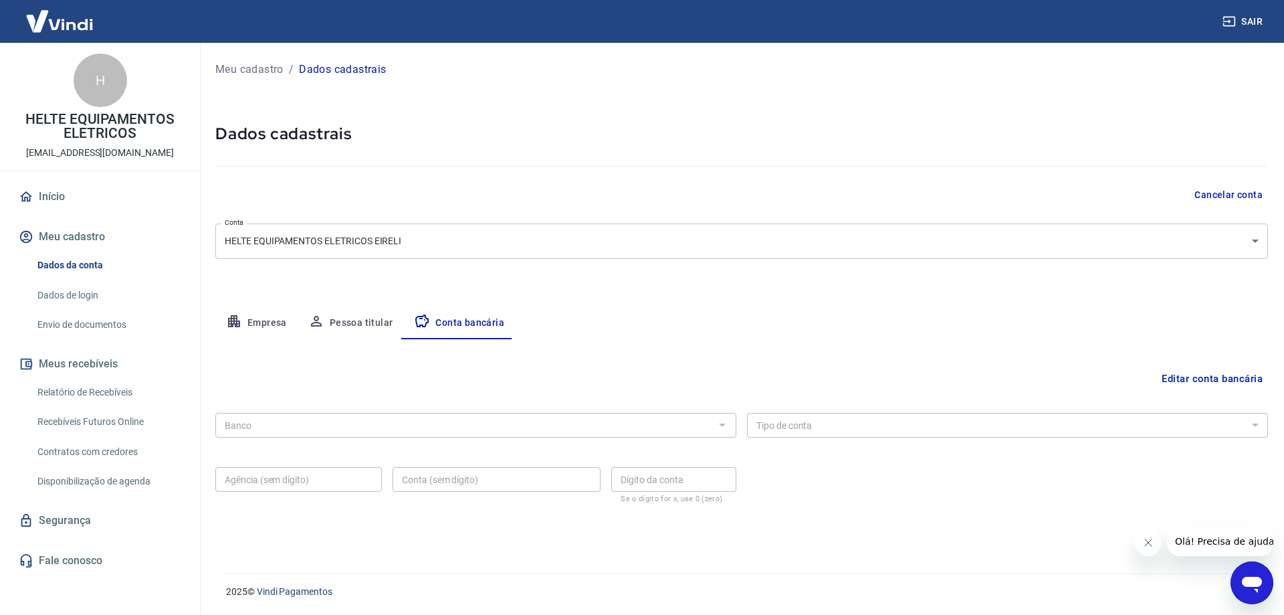
click at [1172, 380] on button "Editar conta bancária" at bounding box center [1212, 378] width 112 height 25
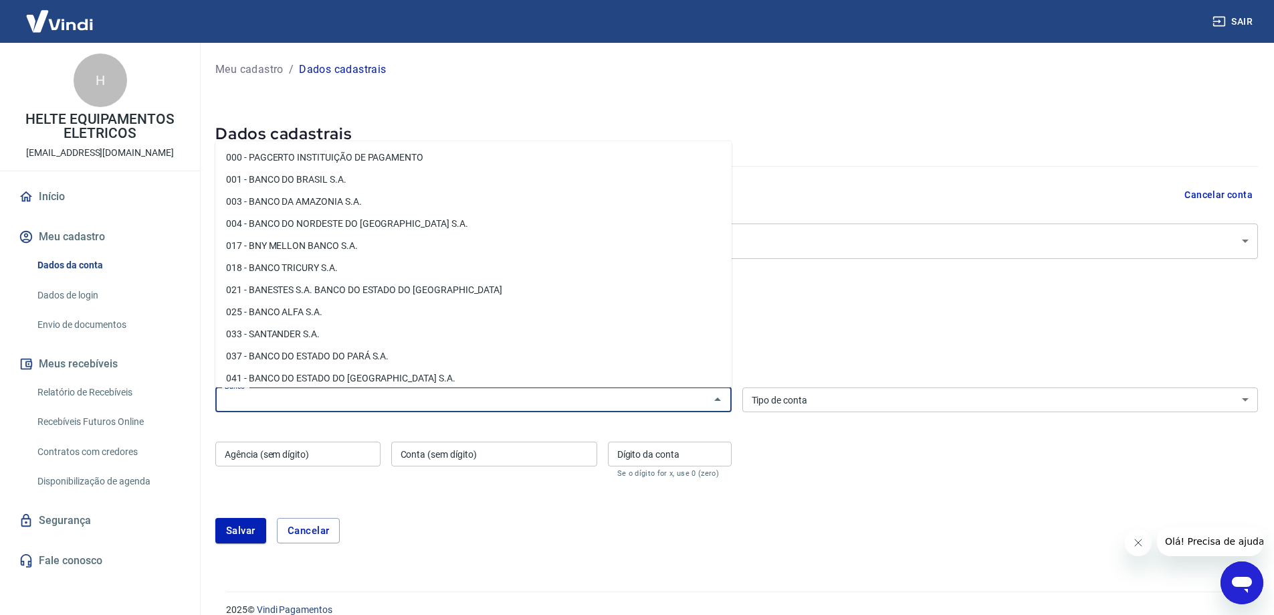
click at [244, 403] on input "Banco" at bounding box center [462, 399] width 486 height 17
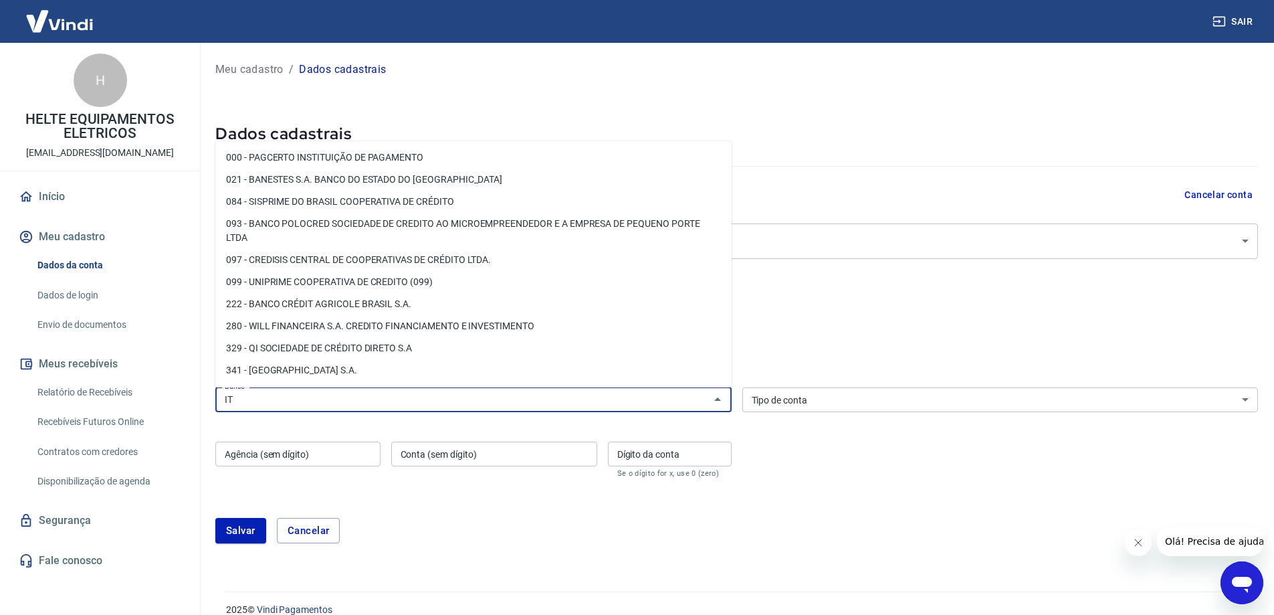
click at [259, 370] on li "341 - ITAÚ UNIBANCO S.A." at bounding box center [473, 370] width 516 height 22
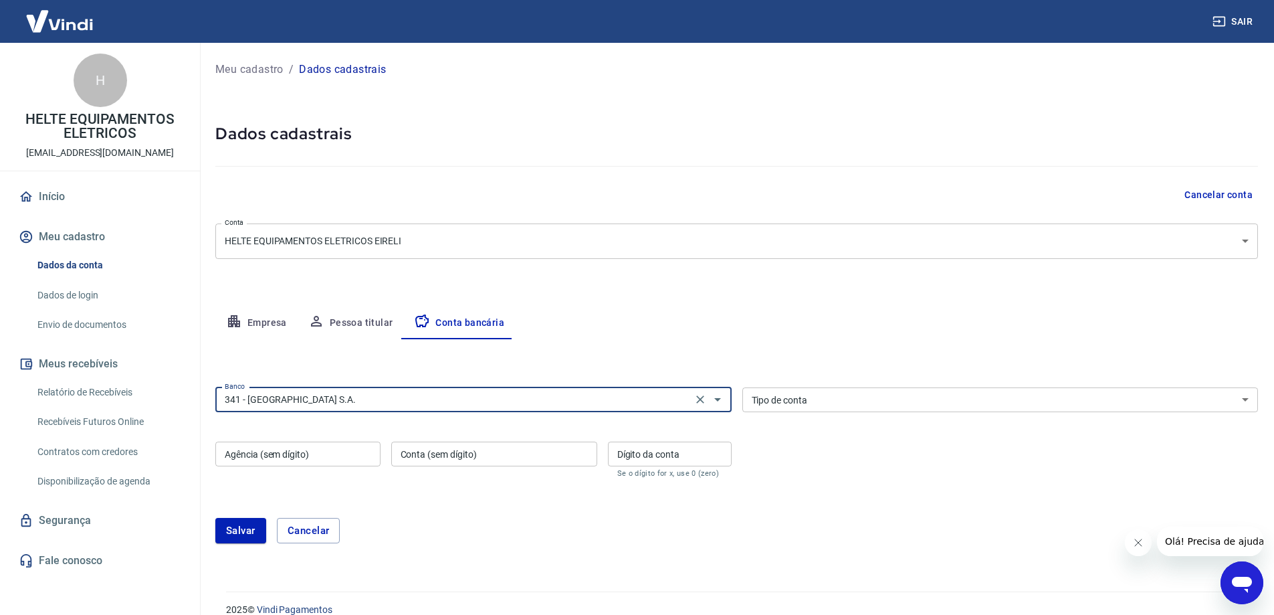
type input "341 - ITAÚ UNIBANCO S.A."
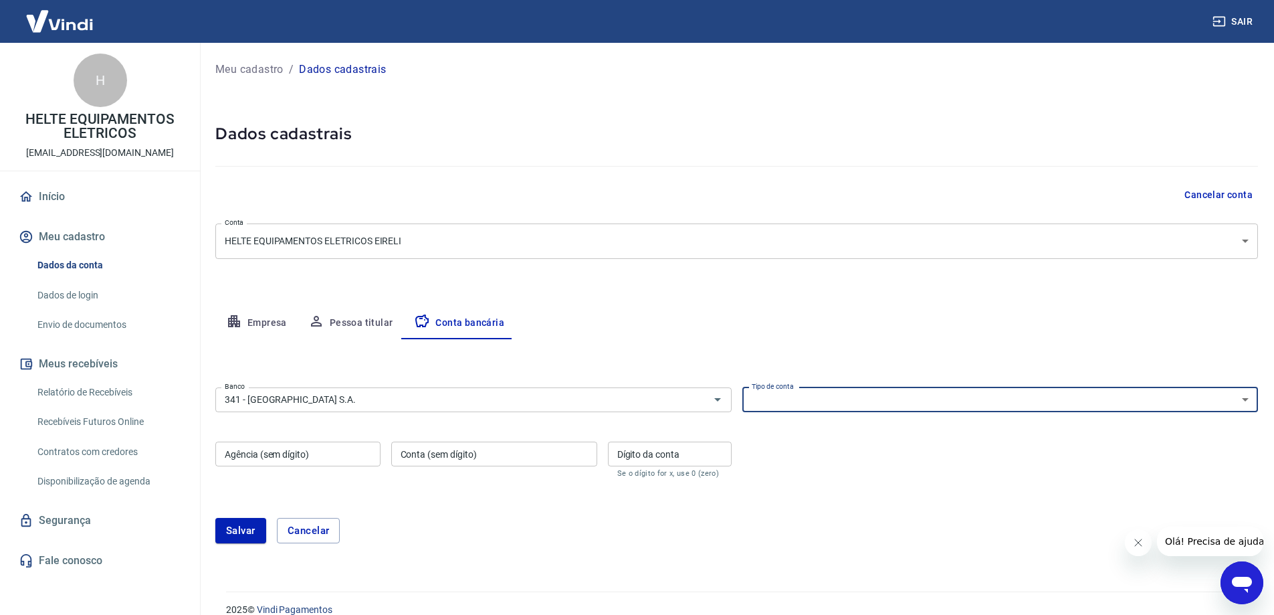
click at [822, 405] on select "Conta Corrente Conta Poupança" at bounding box center [1000, 399] width 516 height 25
select select "1"
click at [742, 387] on select "Conta Corrente Conta Poupança" at bounding box center [1000, 399] width 516 height 25
click at [306, 458] on input "Agência (sem dígito)" at bounding box center [297, 453] width 165 height 25
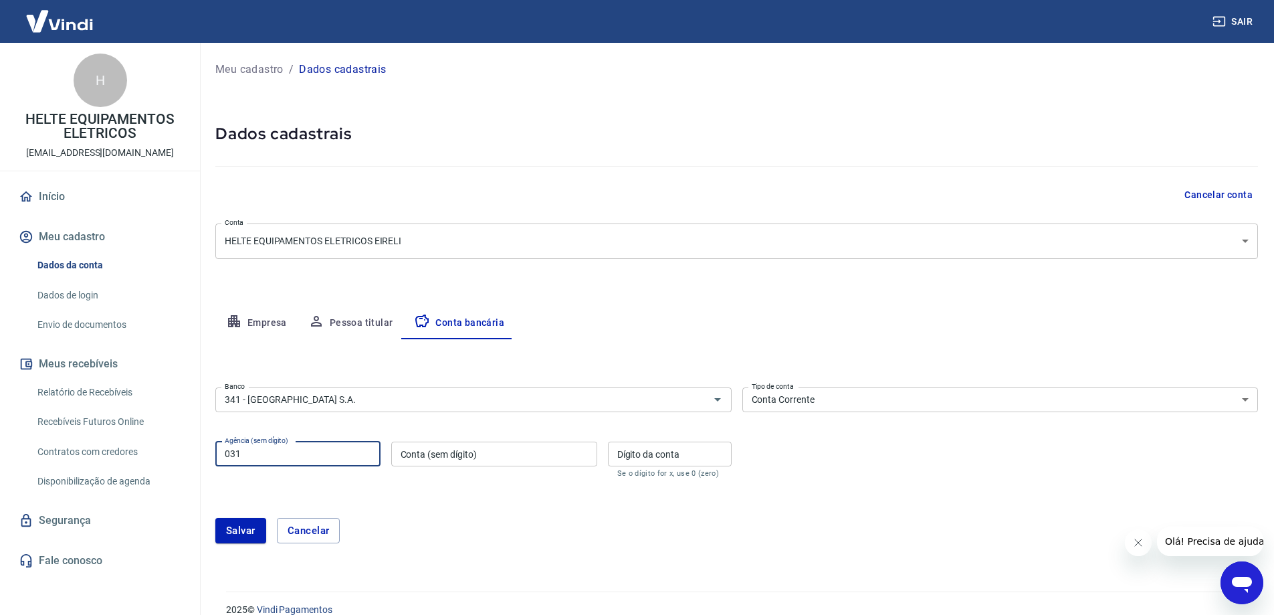
type input "031"
click at [433, 455] on input "Conta (sem dígito)" at bounding box center [494, 453] width 206 height 25
click at [348, 464] on input "031" at bounding box center [297, 453] width 165 height 25
click at [492, 461] on input "Conta (sem dígito)" at bounding box center [494, 453] width 206 height 25
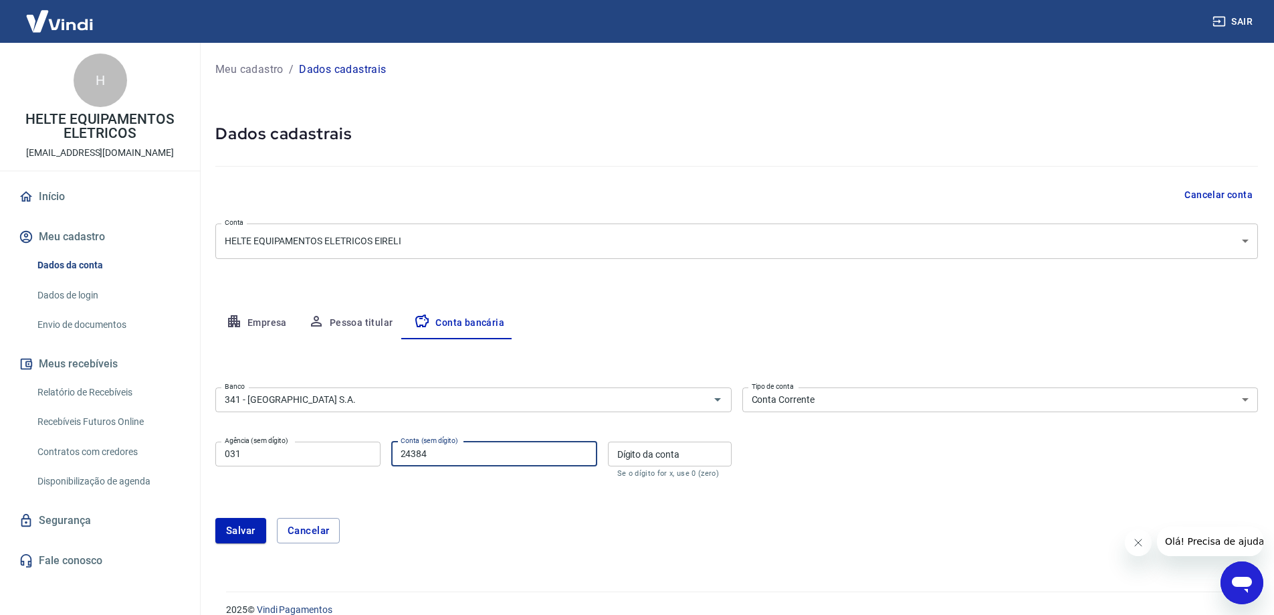
type input "24384"
click at [643, 453] on input "Dígito da conta" at bounding box center [670, 453] width 124 height 25
type input "9"
click at [582, 490] on form "Banco 341 - ITAÚ UNIBANCO S.A. Banco Tipo de conta Conta Corrente Conta Poupanç…" at bounding box center [736, 470] width 1043 height 177
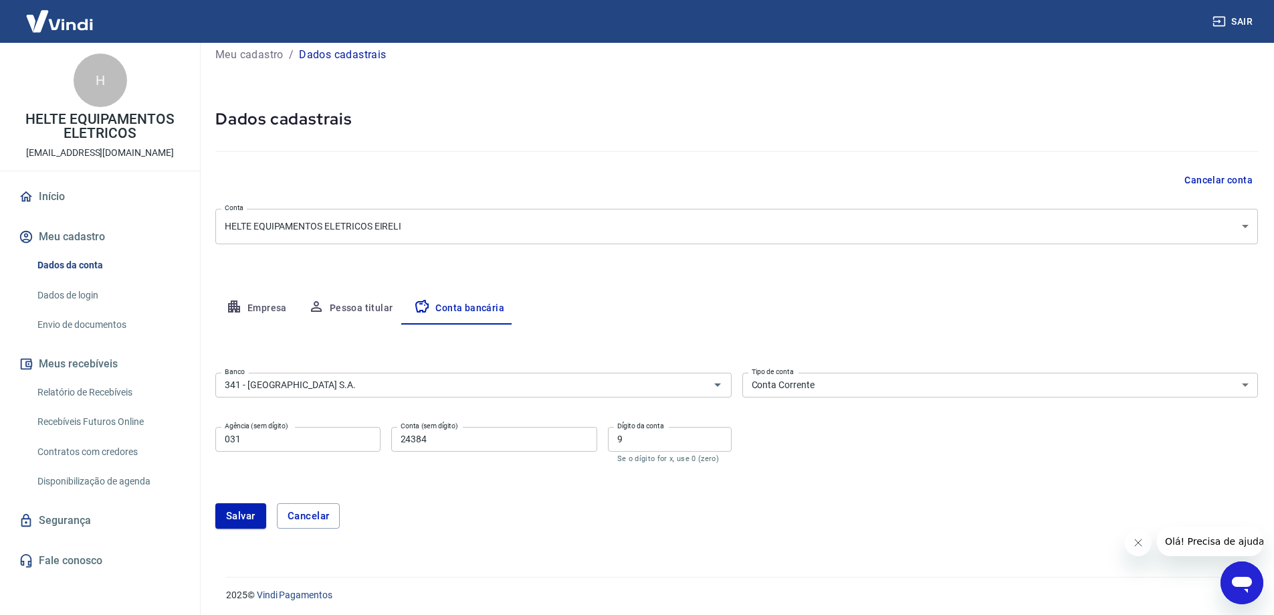
scroll to position [18, 0]
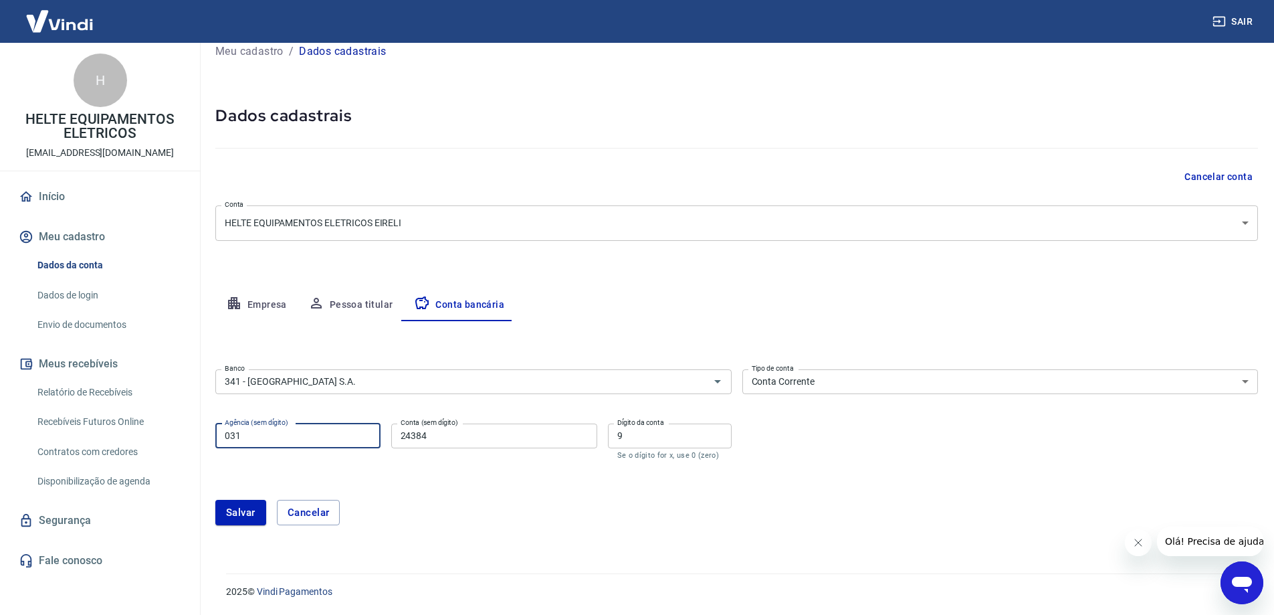
click at [291, 435] on input "031" at bounding box center [297, 435] width 165 height 25
type input "0316"
click at [394, 469] on form "Banco 341 - ITAÚ UNIBANCO S.A. Banco Tipo de conta Conta Corrente Conta Poupanç…" at bounding box center [736, 452] width 1043 height 177
click at [243, 514] on button "Salvar" at bounding box center [240, 512] width 51 height 25
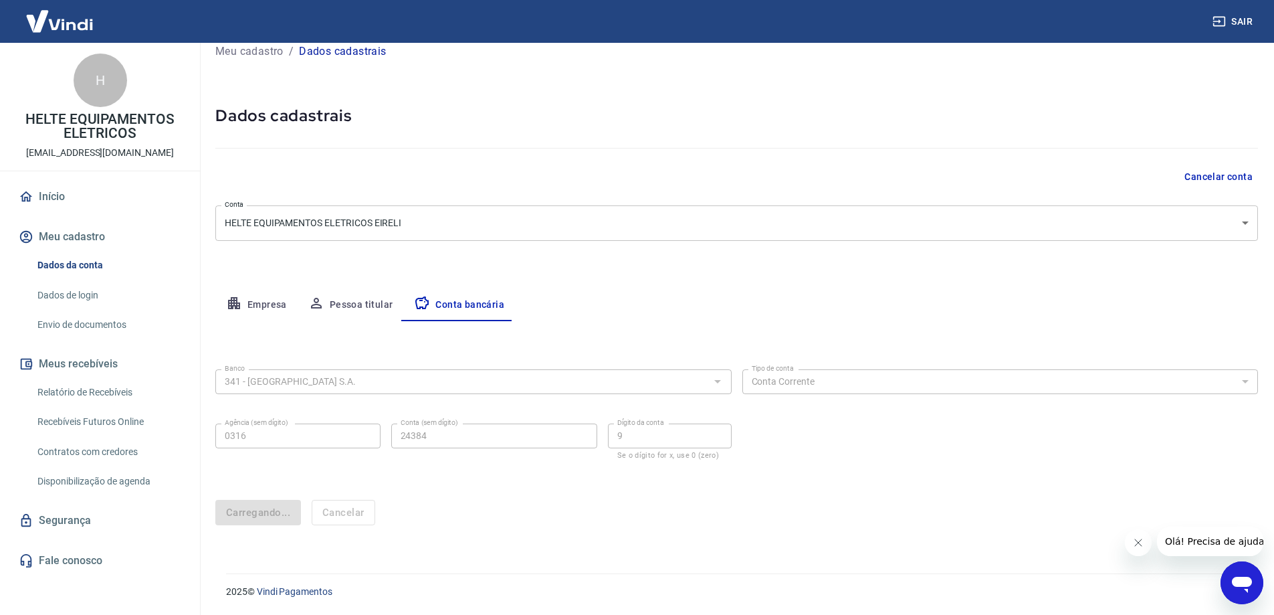
scroll to position [0, 0]
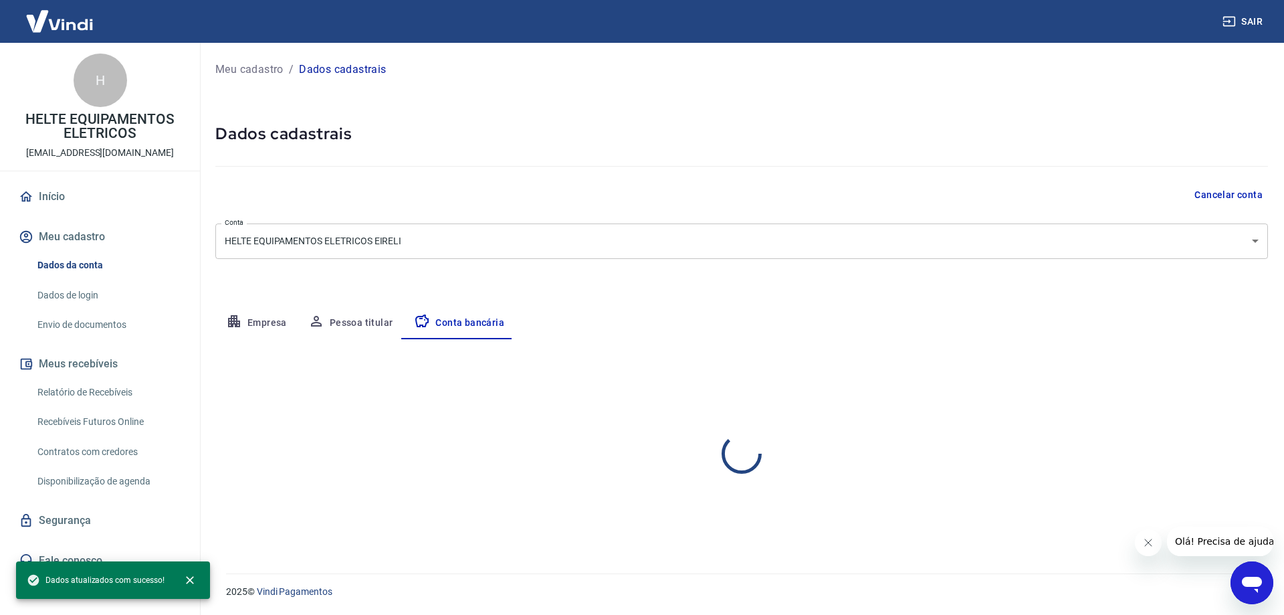
select select "1"
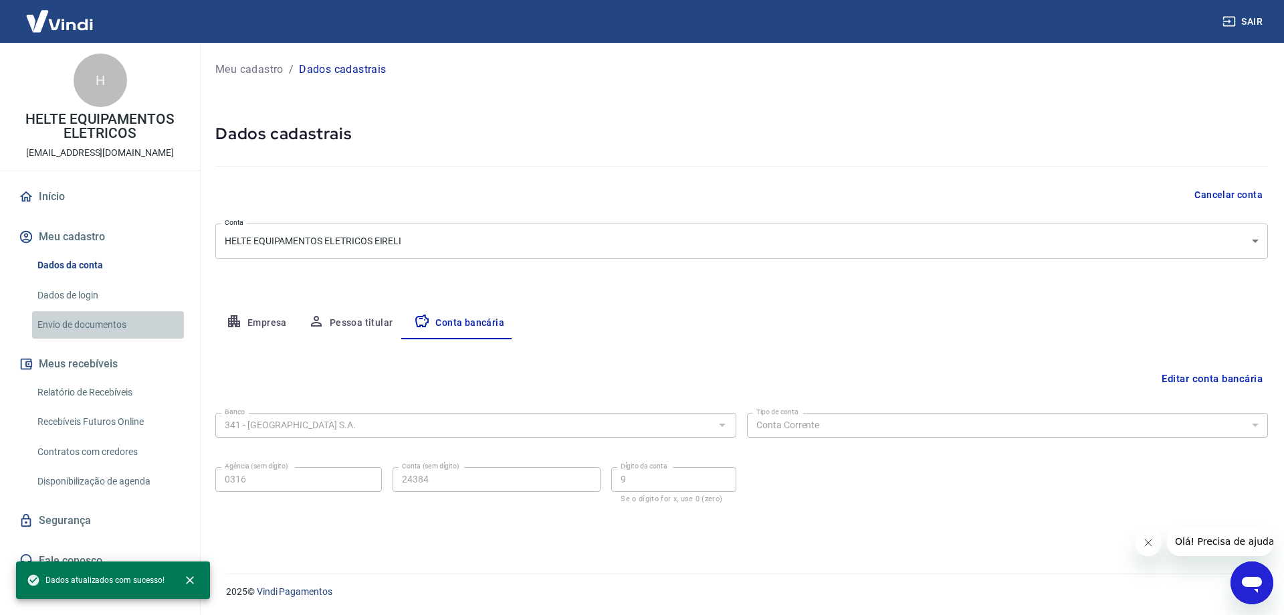
click at [112, 322] on link "Envio de documentos" at bounding box center [108, 324] width 152 height 27
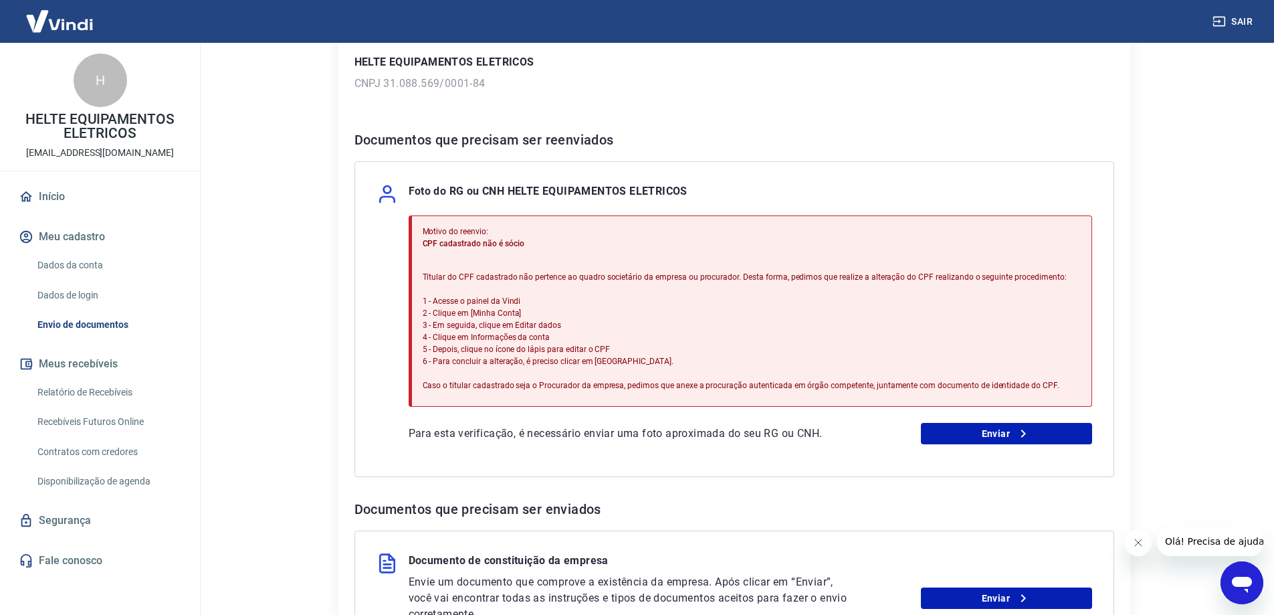
scroll to position [201, 0]
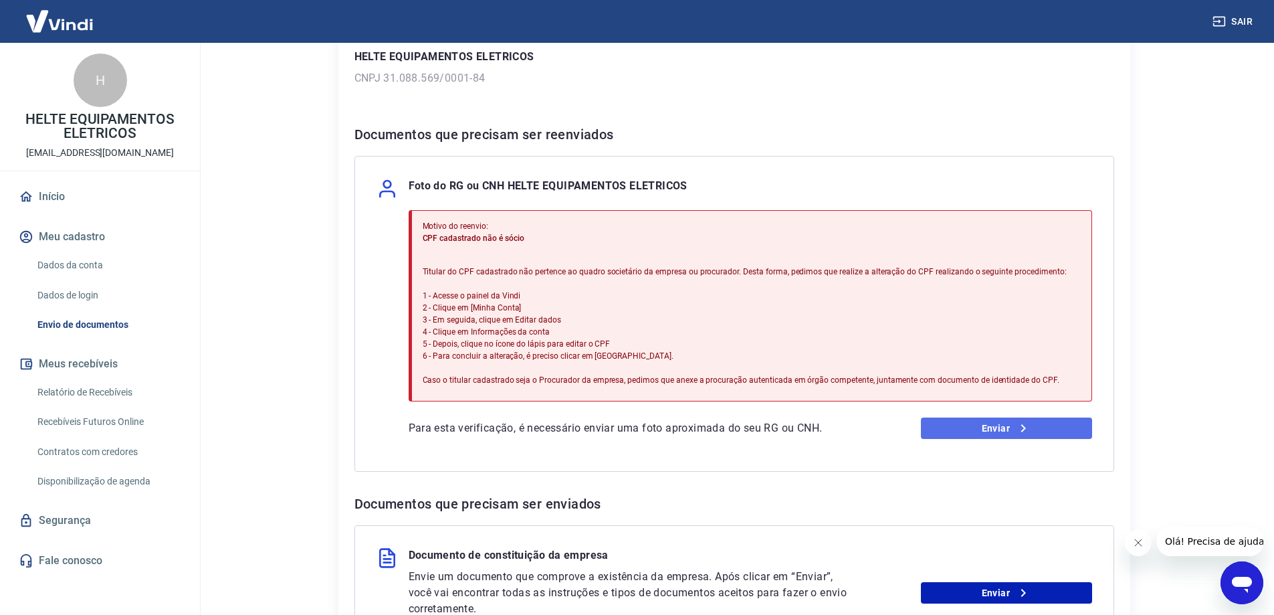
click at [1000, 429] on link "Enviar" at bounding box center [1006, 427] width 171 height 21
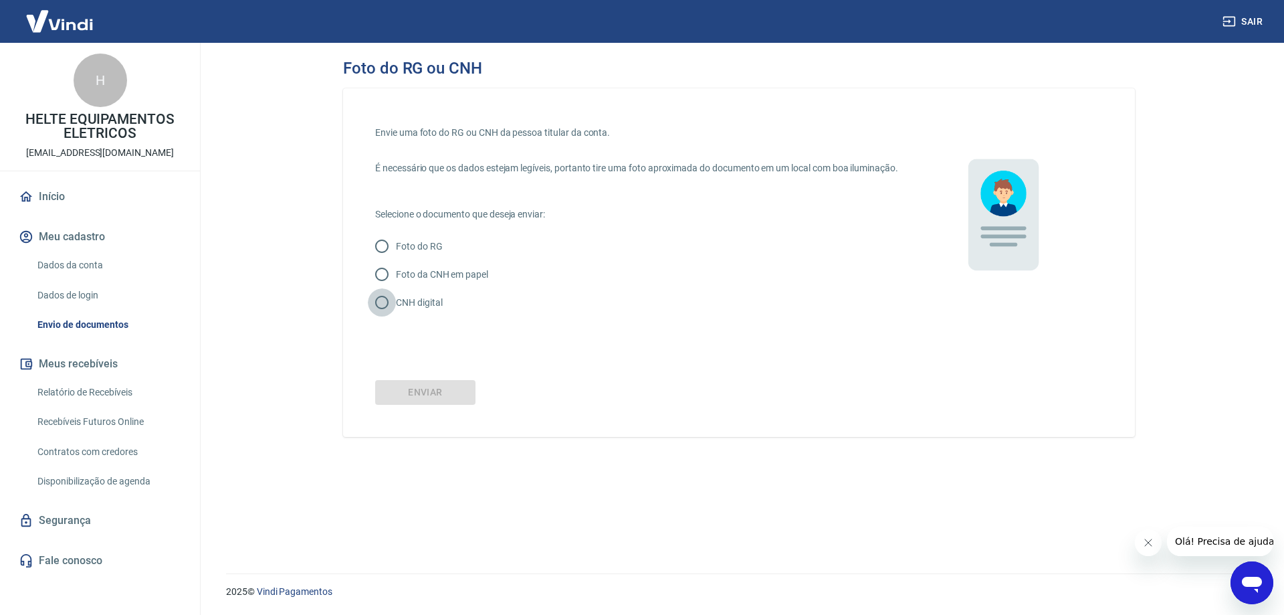
click at [382, 316] on input "CNH digital" at bounding box center [382, 302] width 28 height 28
radio input "true"
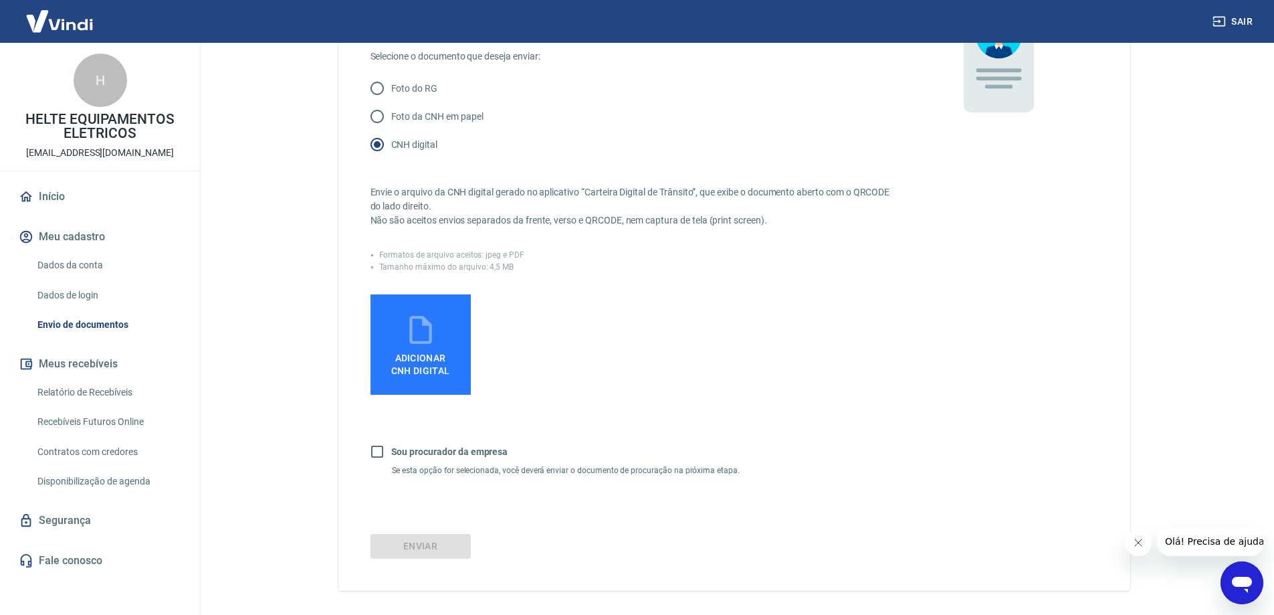
scroll to position [201, 0]
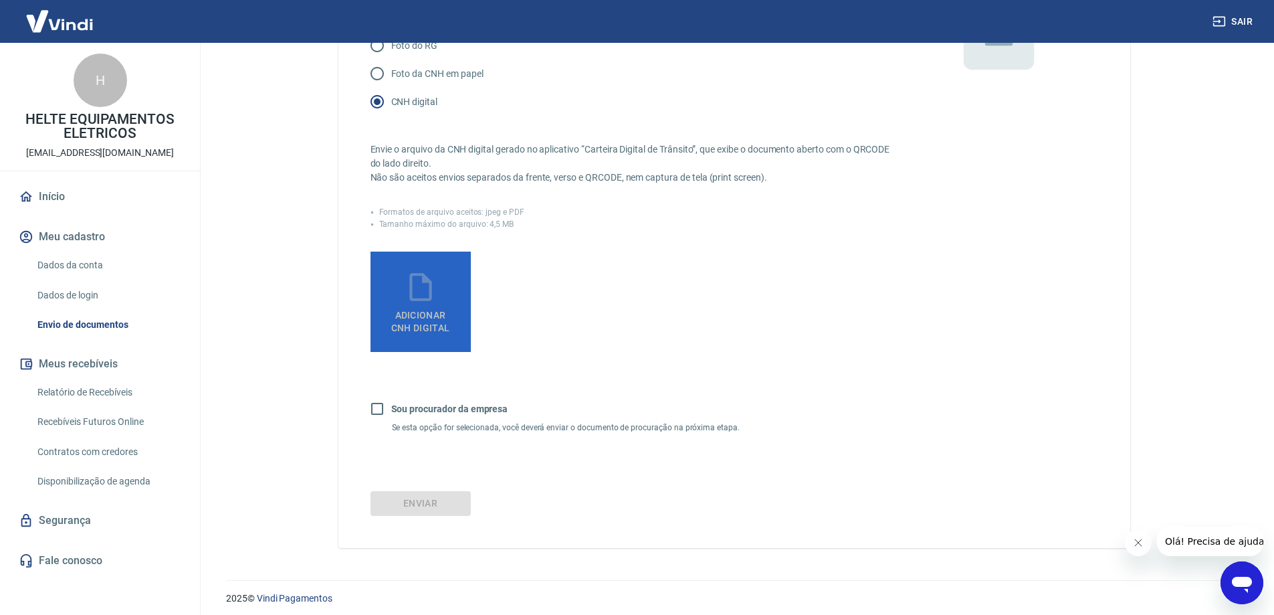
click at [415, 325] on span "Adicionar CNH Digital" at bounding box center [420, 322] width 59 height 24
click at [0, 0] on input "Adicionar CNH Digital" at bounding box center [0, 0] width 0 height 0
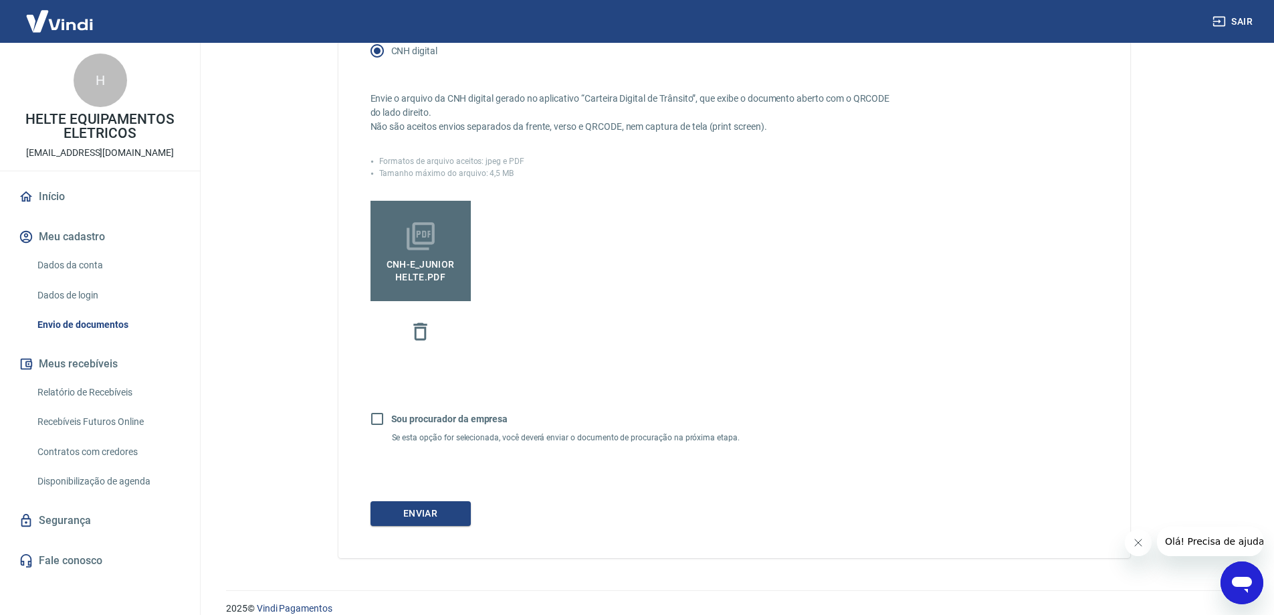
scroll to position [282, 0]
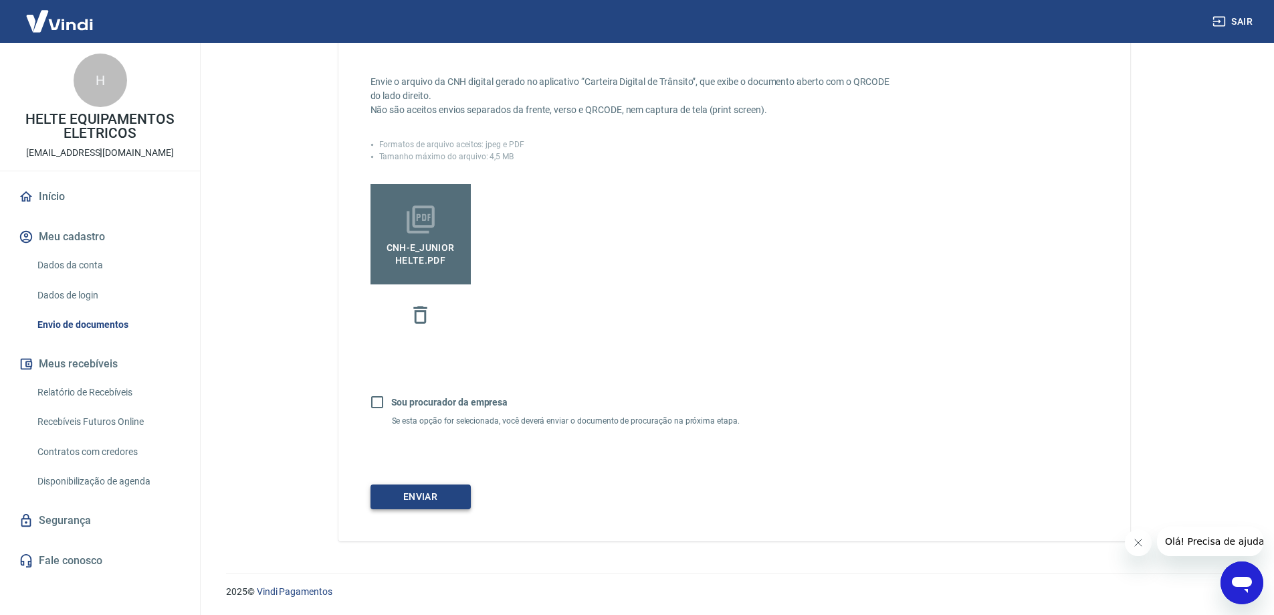
click at [416, 501] on button "Enviar" at bounding box center [420, 496] width 100 height 25
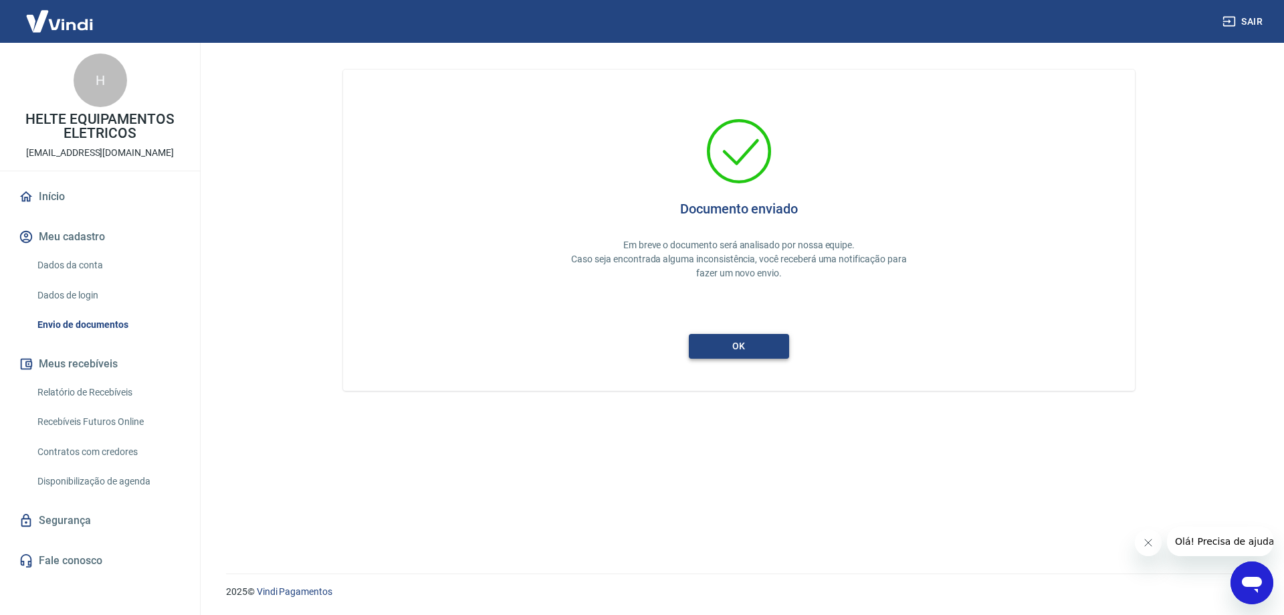
click at [730, 350] on button "ok" at bounding box center [739, 346] width 100 height 25
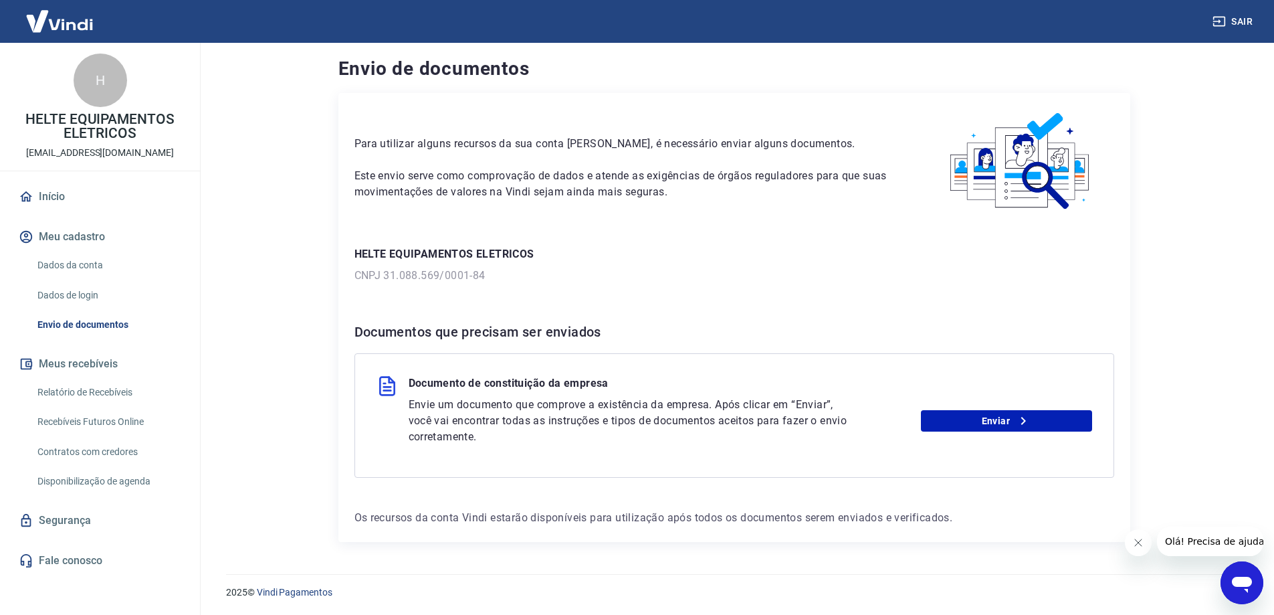
scroll to position [4, 0]
click at [984, 421] on link "Enviar" at bounding box center [1006, 419] width 171 height 21
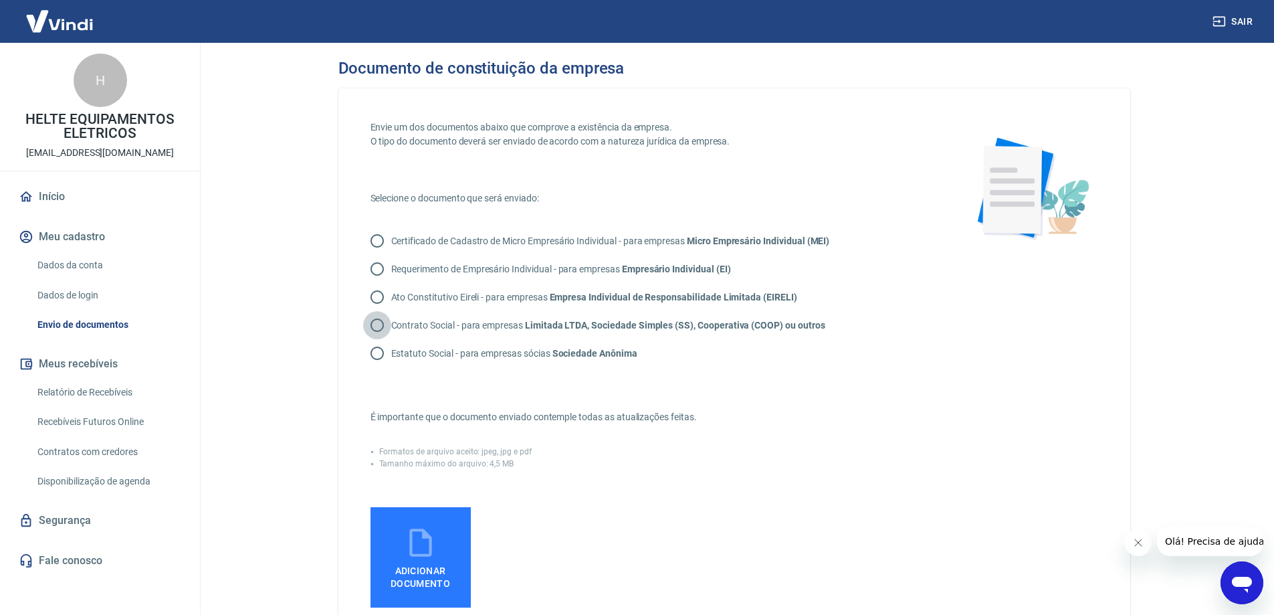
click at [376, 330] on input "Contrato Social - para empresas Limitada LTDA, Sociedade Simples (SS), Cooperat…" at bounding box center [377, 325] width 28 height 28
radio input "true"
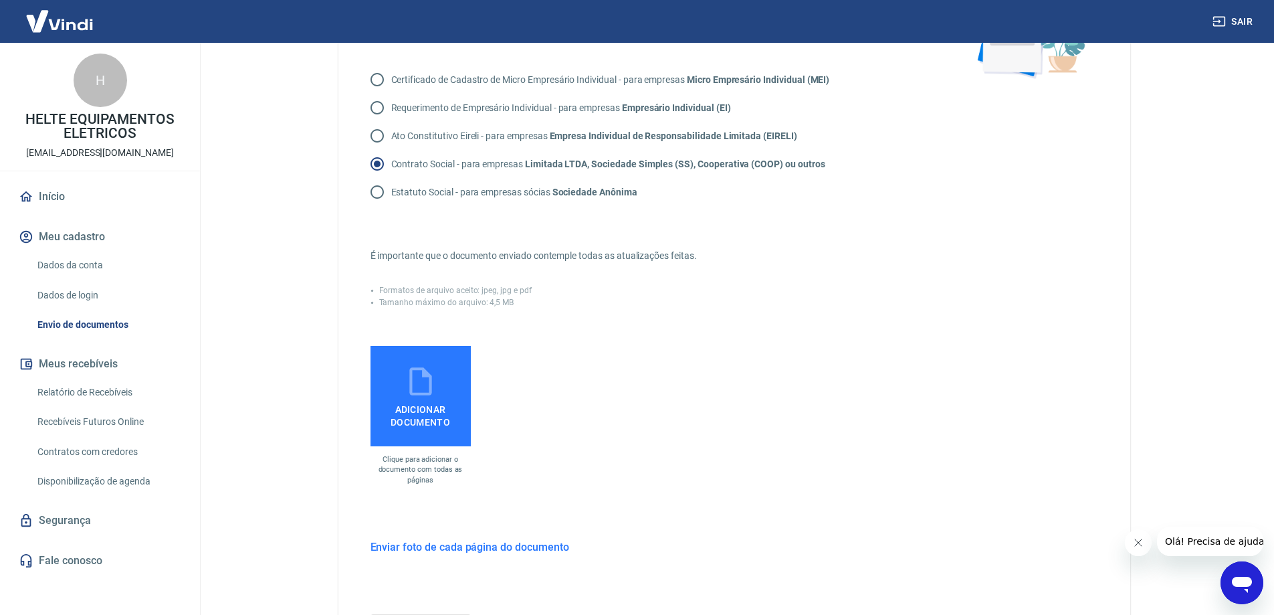
scroll to position [201, 0]
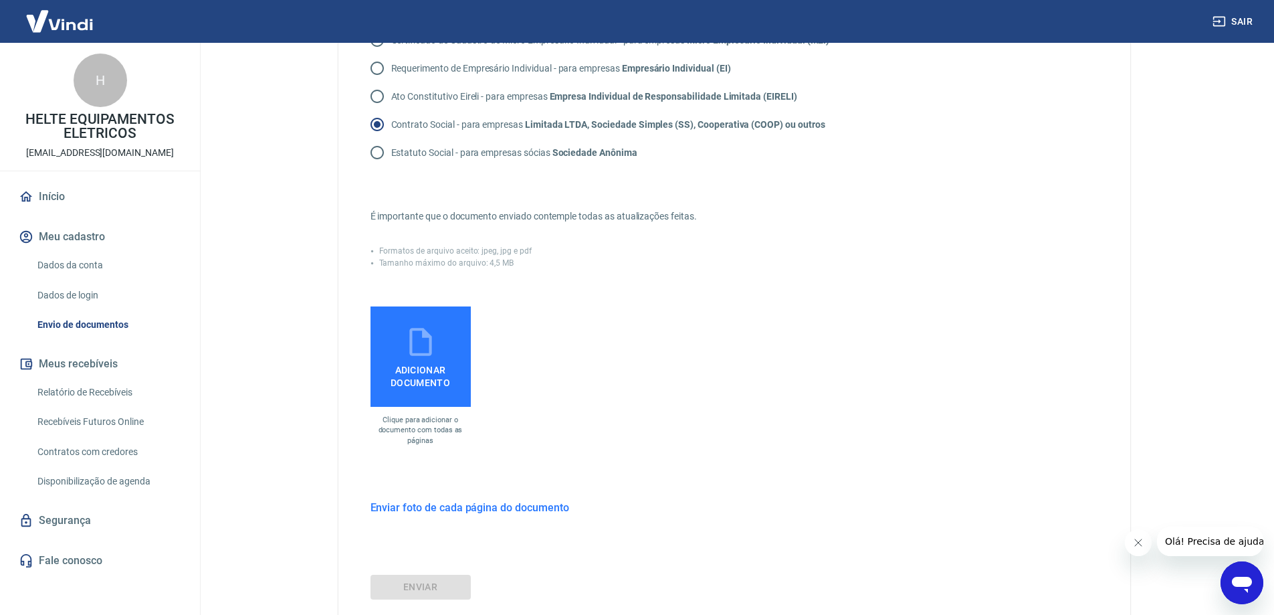
click at [422, 372] on span "Adicionar documento" at bounding box center [421, 373] width 90 height 30
click at [0, 0] on input "Adicionar documento" at bounding box center [0, 0] width 0 height 0
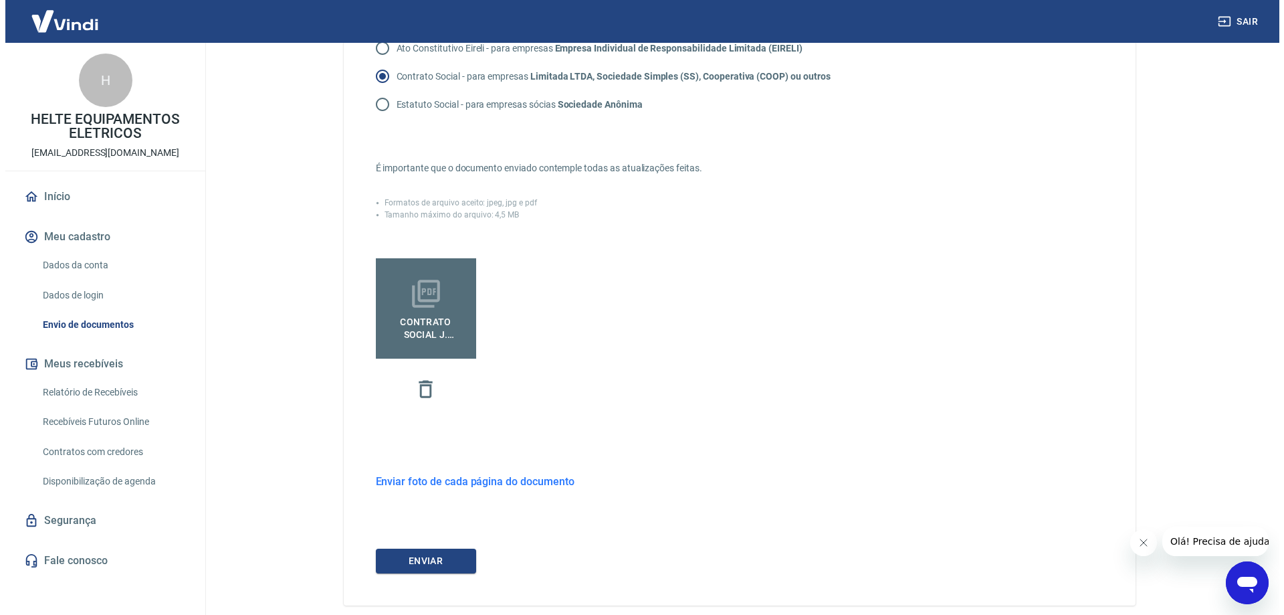
scroll to position [313, 0]
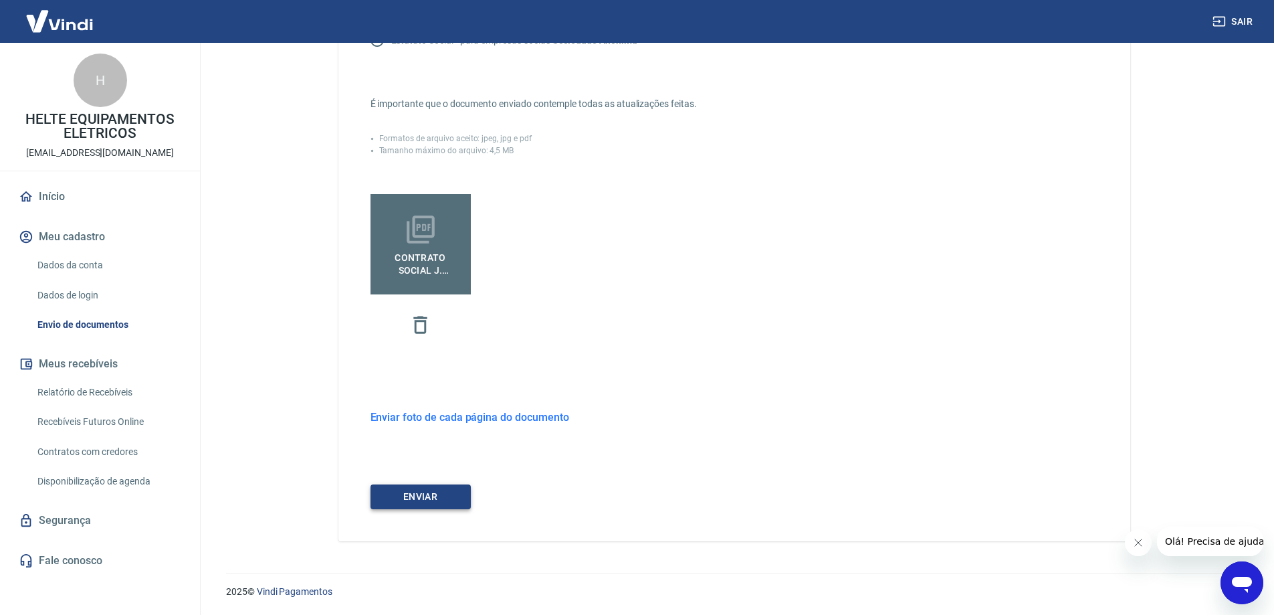
click at [410, 502] on button "ENVIAR" at bounding box center [420, 496] width 100 height 25
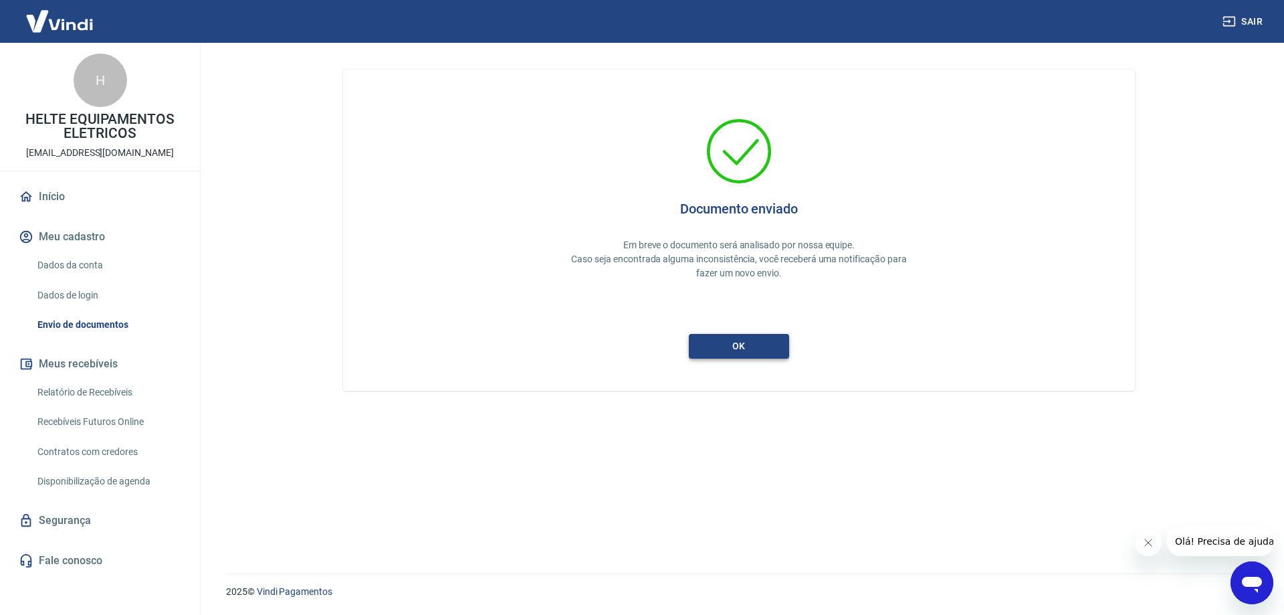
click at [749, 347] on button "ok" at bounding box center [739, 346] width 100 height 25
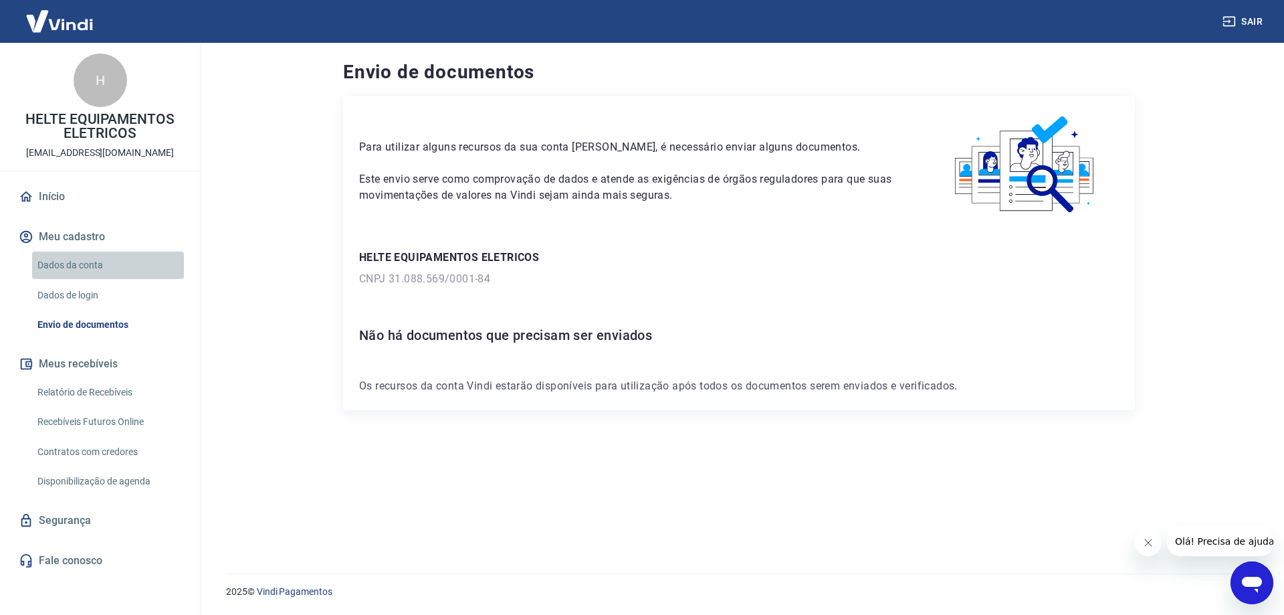
click at [86, 265] on link "Dados da conta" at bounding box center [108, 264] width 152 height 27
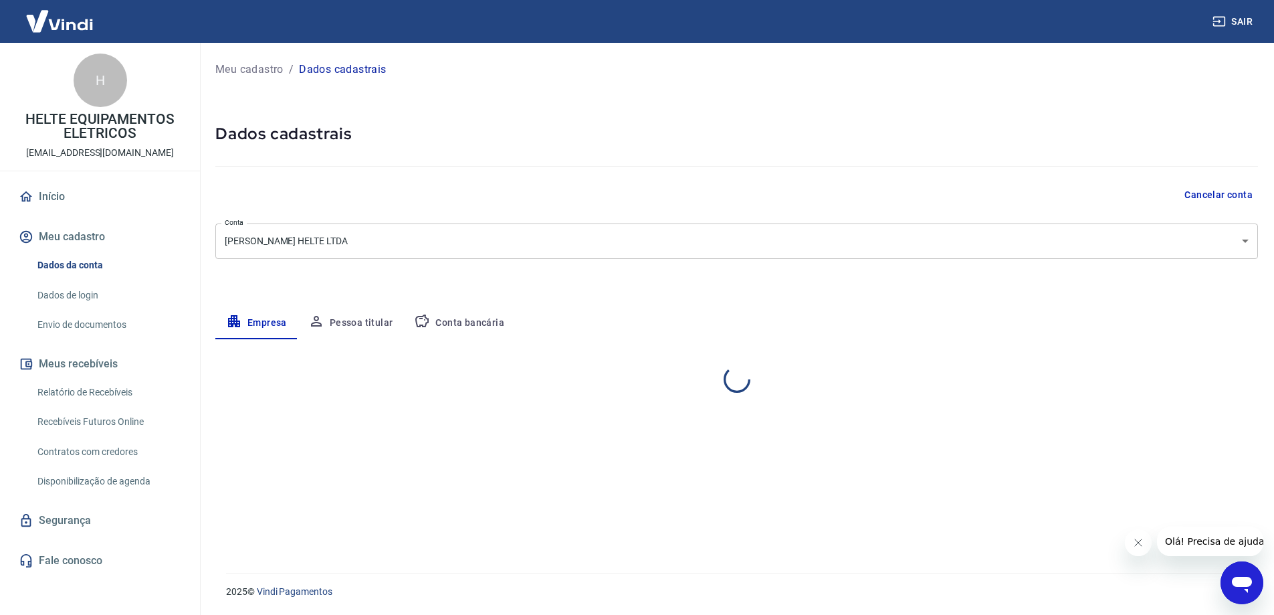
select select "PR"
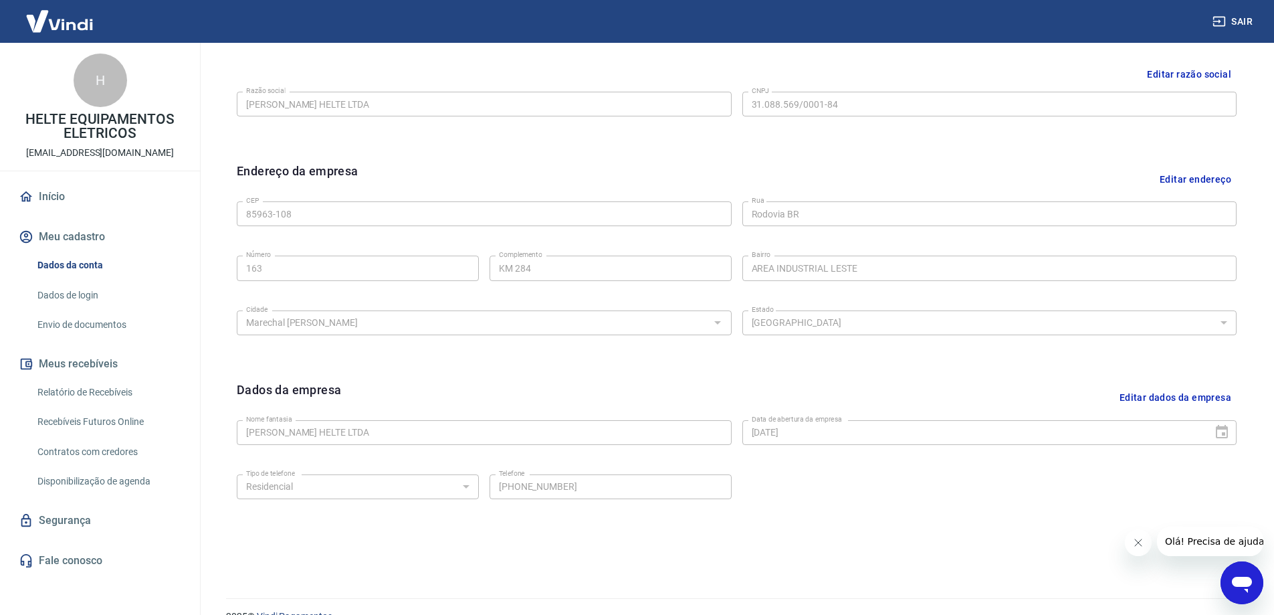
scroll to position [350, 0]
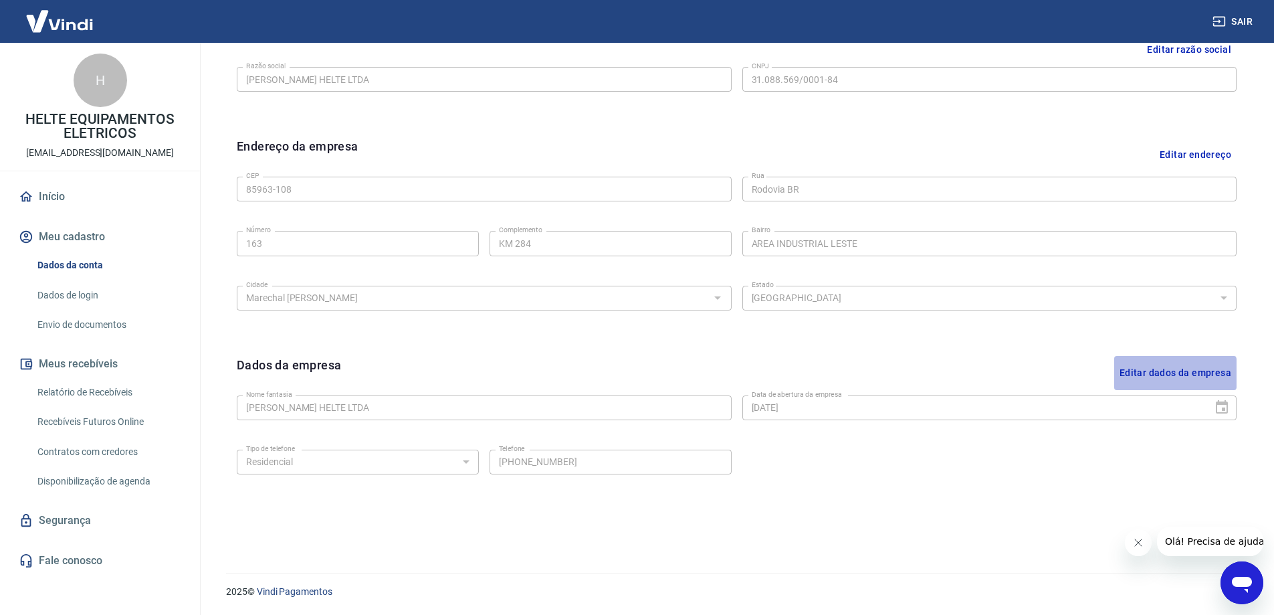
click at [1159, 373] on button "Editar dados da empresa" at bounding box center [1175, 373] width 122 height 34
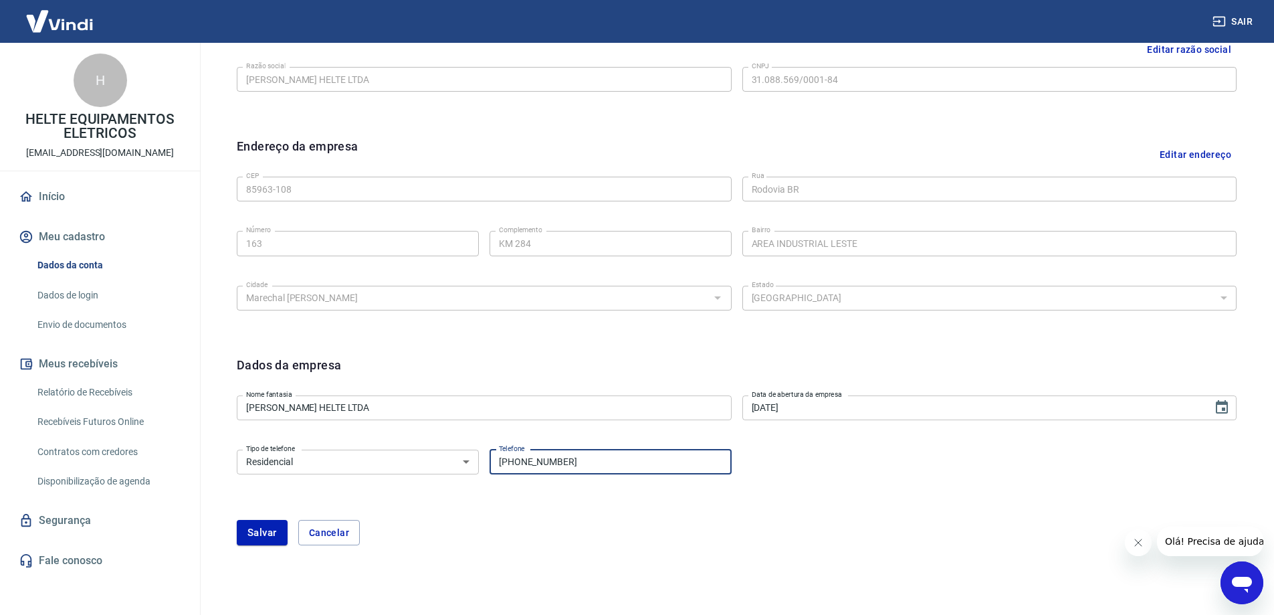
drag, startPoint x: 567, startPoint y: 467, endPoint x: 425, endPoint y: 464, distance: 141.8
click at [425, 464] on div "Tipo de telefone Residencial Comercial Tipo de telefone Telefone (45) 2032-0090…" at bounding box center [484, 460] width 495 height 33
type input "(45) 99833-0216"
click at [249, 532] on button "Salvar" at bounding box center [262, 532] width 51 height 25
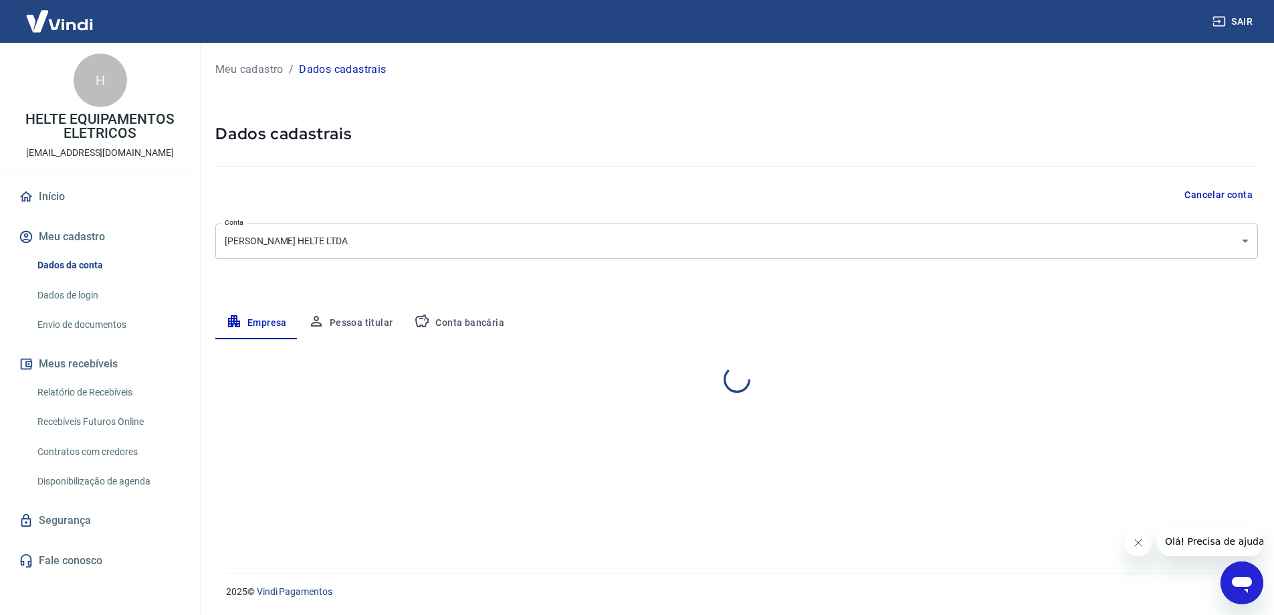
scroll to position [0, 0]
select select "PR"
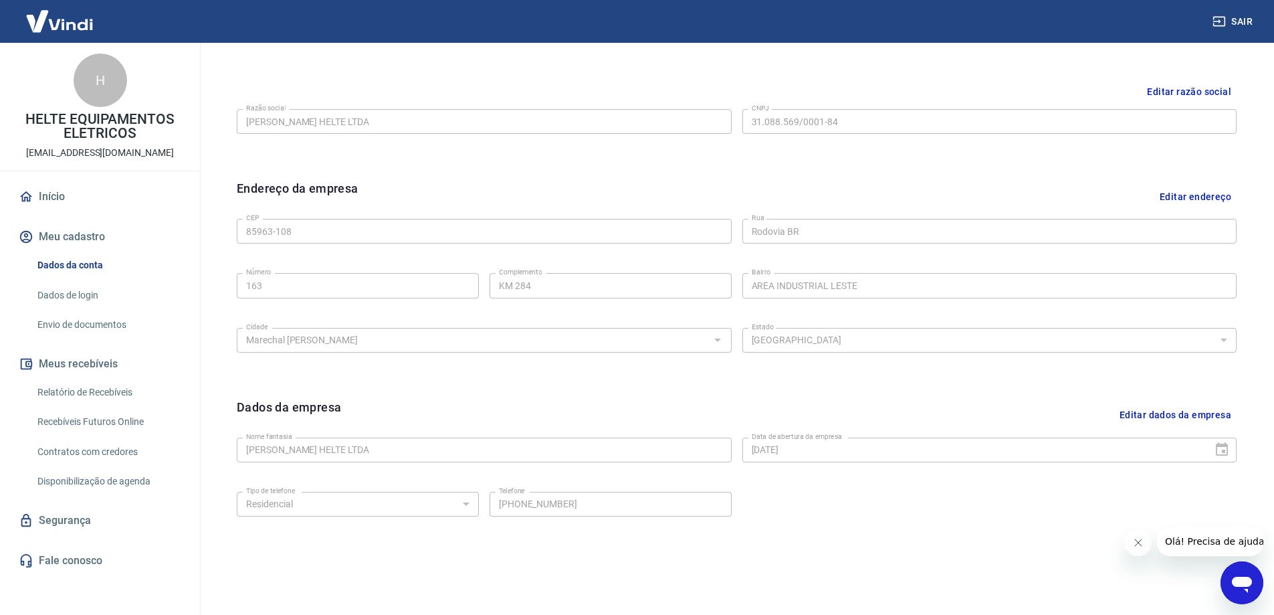
scroll to position [350, 0]
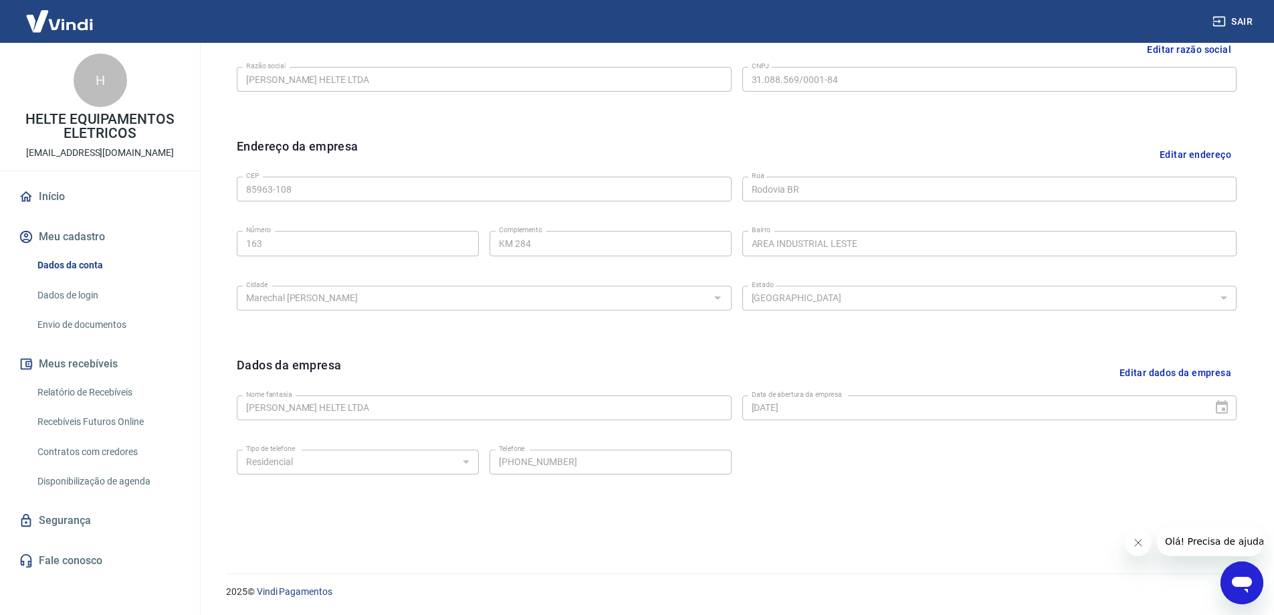
click at [467, 132] on div "Endereço da empresa Editar endereço CEP 85963-108 CEP Rua Rodovia BR Rua Número…" at bounding box center [736, 235] width 1021 height 218
